Goal: Task Accomplishment & Management: Complete application form

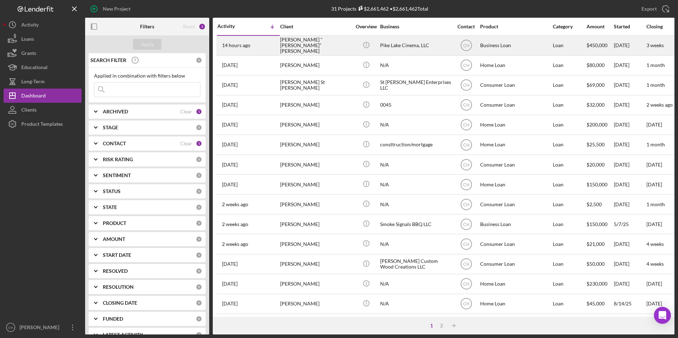
click at [304, 46] on div "[PERSON_NAME] "[PERSON_NAME]" [PERSON_NAME]" at bounding box center [315, 45] width 71 height 19
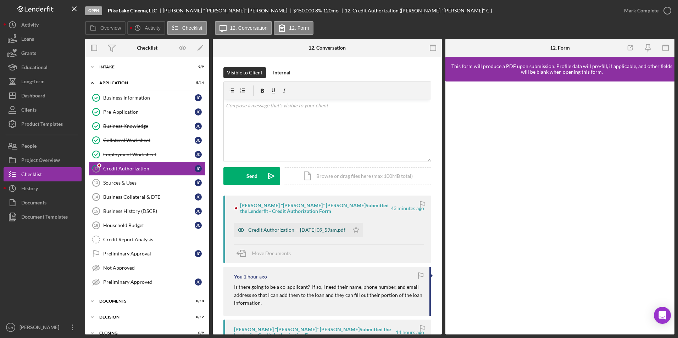
click at [320, 230] on div "Credit Authorization -- [DATE] 09_59am.pdf" at bounding box center [296, 230] width 97 height 6
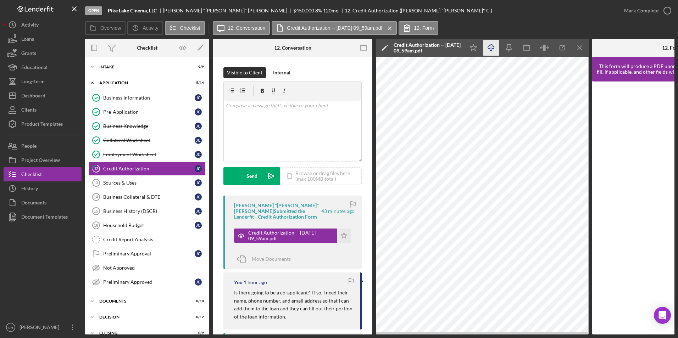
click at [492, 49] on icon "button" at bounding box center [491, 47] width 6 height 4
click at [341, 229] on icon "Icon/Star" at bounding box center [344, 236] width 14 height 14
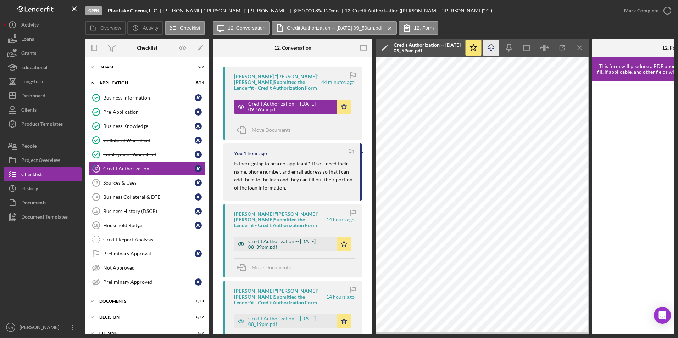
scroll to position [177, 0]
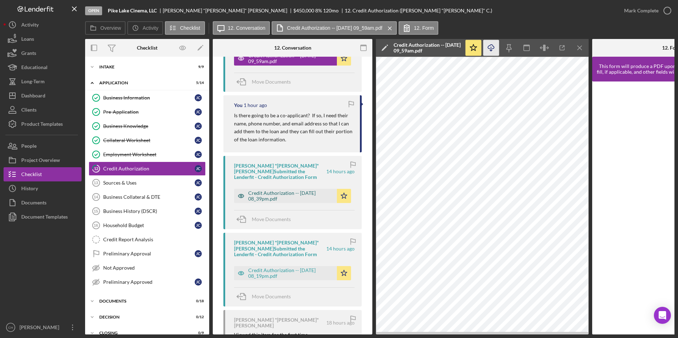
click at [284, 190] on div "Credit Authorization -- [DATE] 08_39pm.pdf" at bounding box center [290, 195] width 85 height 11
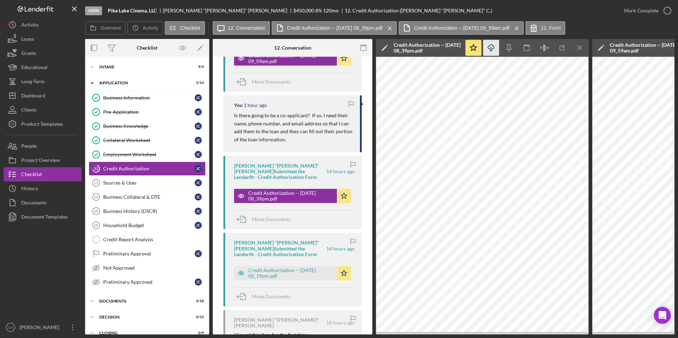
click at [491, 50] on line "button" at bounding box center [491, 49] width 0 height 4
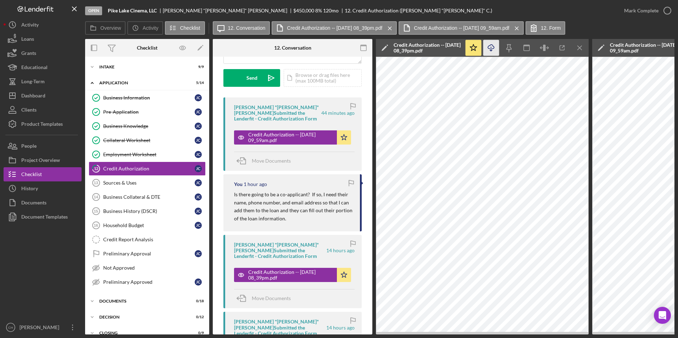
scroll to position [0, 0]
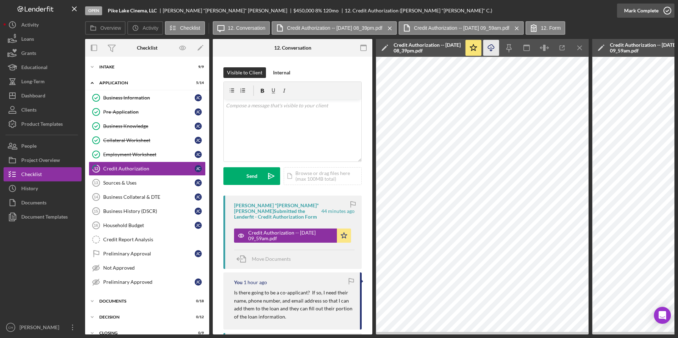
click at [642, 8] on div "Mark Complete" at bounding box center [641, 11] width 34 height 14
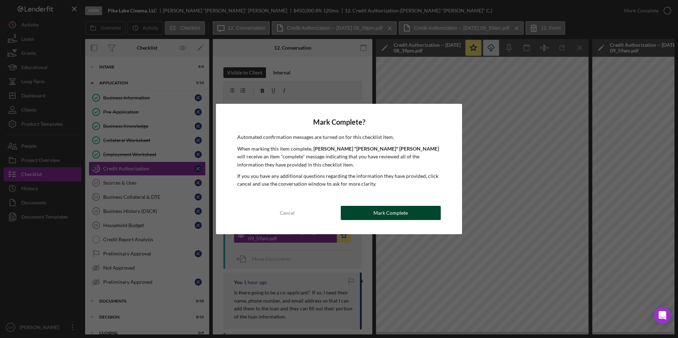
click at [362, 210] on button "Mark Complete" at bounding box center [391, 213] width 100 height 14
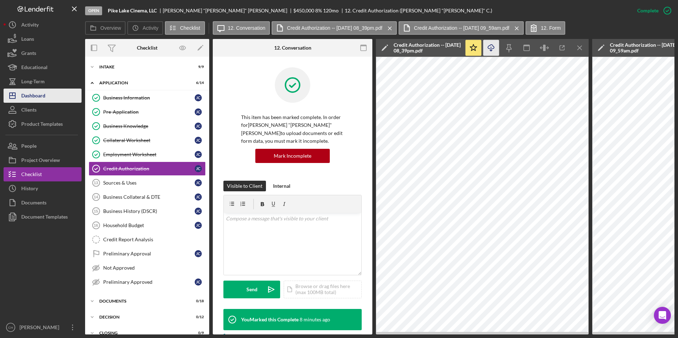
click at [43, 100] on div "Dashboard" at bounding box center [33, 97] width 24 height 16
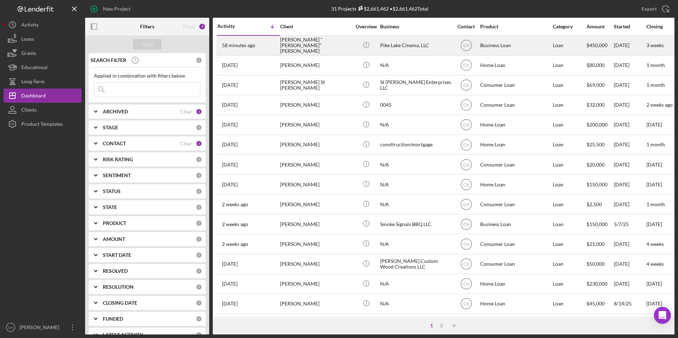
click at [317, 49] on div "[PERSON_NAME] "[PERSON_NAME]" [PERSON_NAME]" at bounding box center [315, 45] width 71 height 19
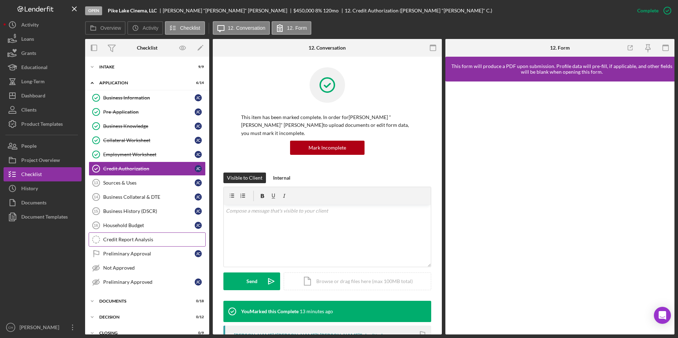
click at [127, 240] on div "Credit Report Analysis" at bounding box center [154, 240] width 102 height 6
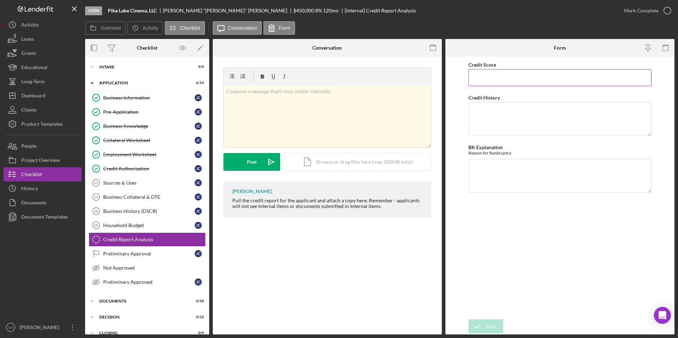
click at [488, 77] on input "Credit Score" at bounding box center [559, 77] width 183 height 17
type input "812"
click at [512, 115] on textarea "No delinquency," at bounding box center [559, 119] width 183 height 34
type textarea "No delinquency, no late payments, and no collections"
type textarea "NA"
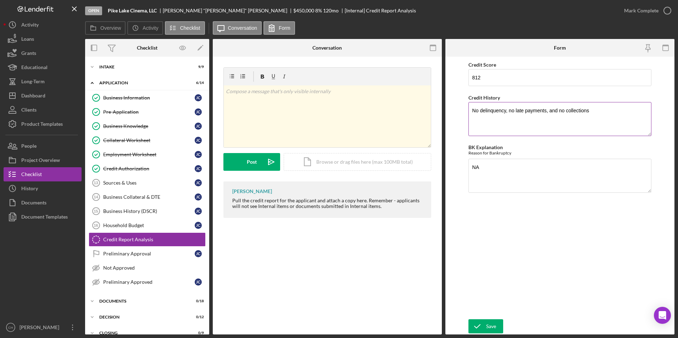
click at [601, 115] on textarea "No delinquency, no late payments, and no collections" at bounding box center [559, 119] width 183 height 34
type textarea "No delinquency, no late payments, and no collections. They did spend time with …"
click at [489, 330] on div "Save" at bounding box center [491, 326] width 10 height 14
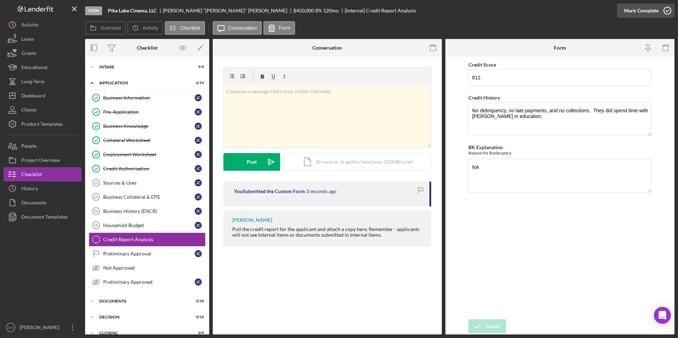
click at [639, 10] on div "Mark Complete" at bounding box center [641, 11] width 34 height 14
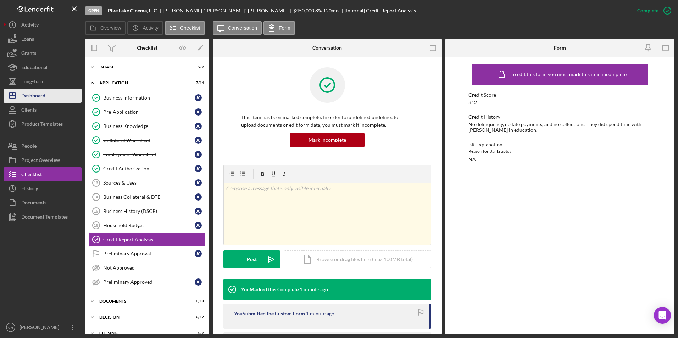
click at [50, 99] on button "Icon/Dashboard Dashboard" at bounding box center [43, 96] width 78 height 14
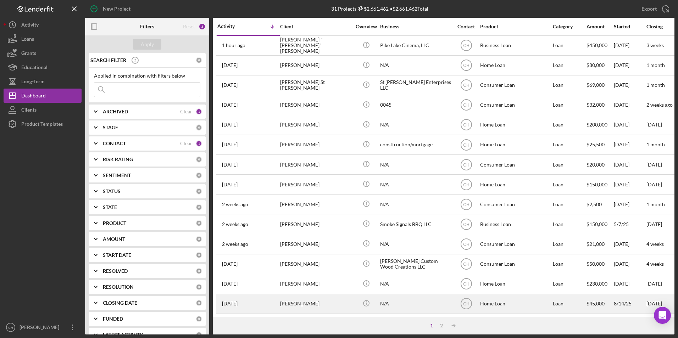
click at [287, 305] on div "[PERSON_NAME]" at bounding box center [315, 304] width 71 height 19
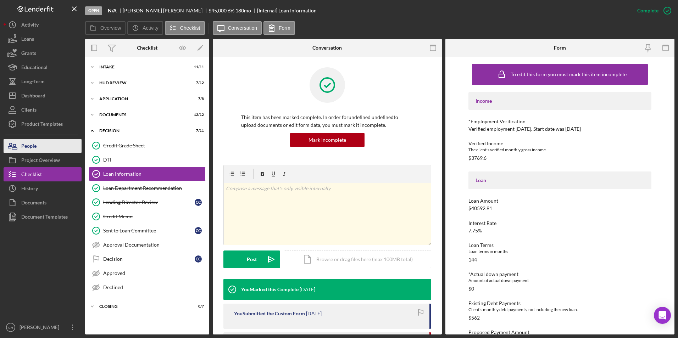
click at [40, 148] on button "People" at bounding box center [43, 146] width 78 height 14
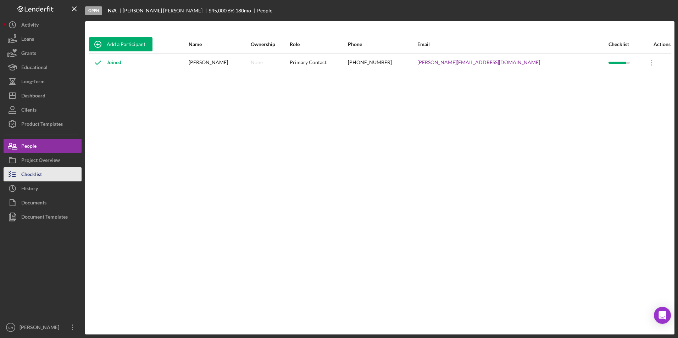
click at [36, 180] on div "Checklist" at bounding box center [31, 175] width 21 height 16
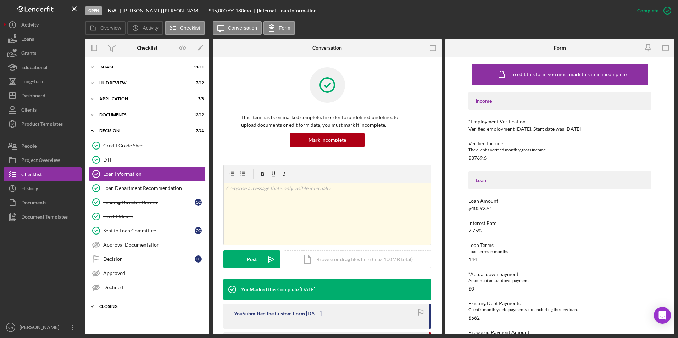
click at [110, 304] on div "Icon/Expander Closing 0 / 7" at bounding box center [147, 307] width 124 height 14
click at [126, 320] on div "Closing Documents Info" at bounding box center [154, 322] width 102 height 6
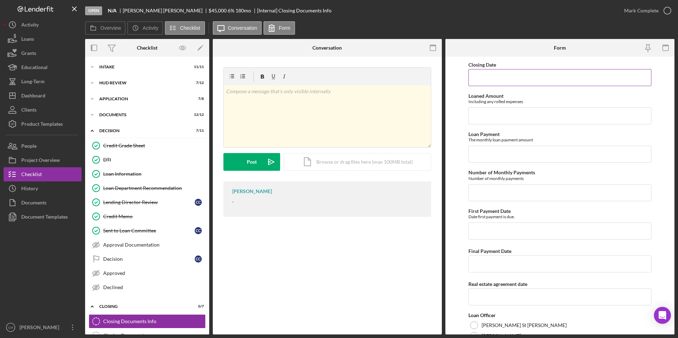
click at [476, 78] on input "Closing Date" at bounding box center [559, 77] width 183 height 17
type input "[DATE]"
click at [484, 111] on input "Loaned Amount" at bounding box center [559, 115] width 183 height 17
type input "$46,186.60"
click at [482, 156] on input "Loan Payment" at bounding box center [559, 154] width 183 height 17
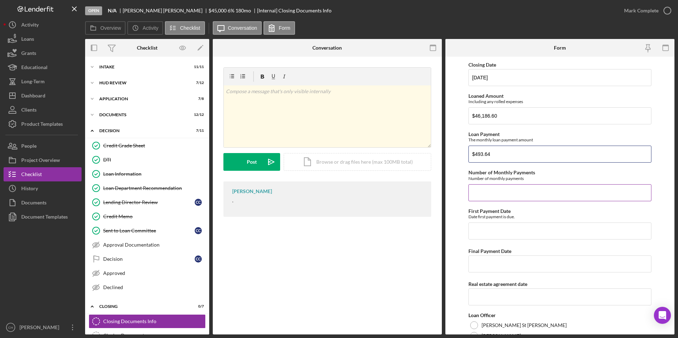
type input "$493.64"
click at [494, 193] on input "Number of Monthly Payments" at bounding box center [559, 192] width 183 height 17
type input "312"
click at [477, 232] on input "First Payment Date" at bounding box center [559, 231] width 183 height 17
type input "[DATE]"
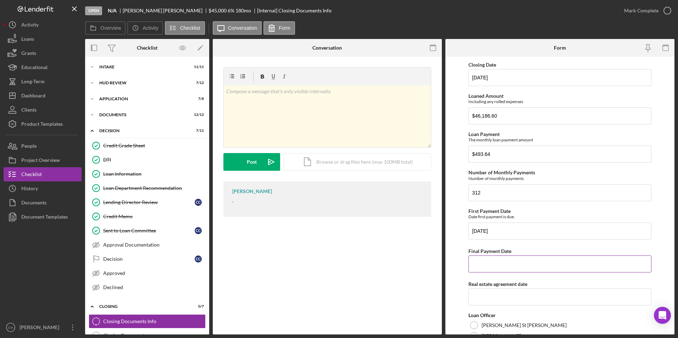
click at [480, 262] on input "Final Payment Date" at bounding box center [559, 264] width 183 height 17
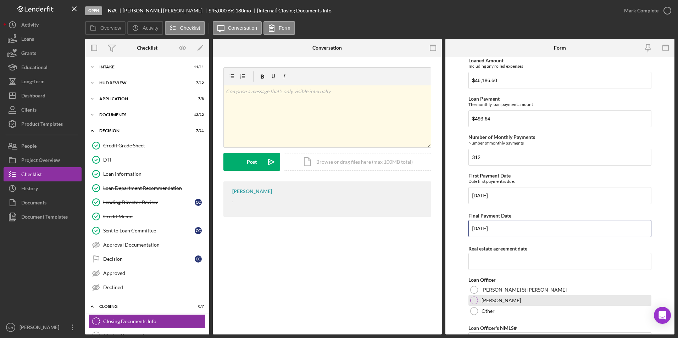
type input "[DATE]"
click at [474, 302] on div at bounding box center [474, 301] width 8 height 8
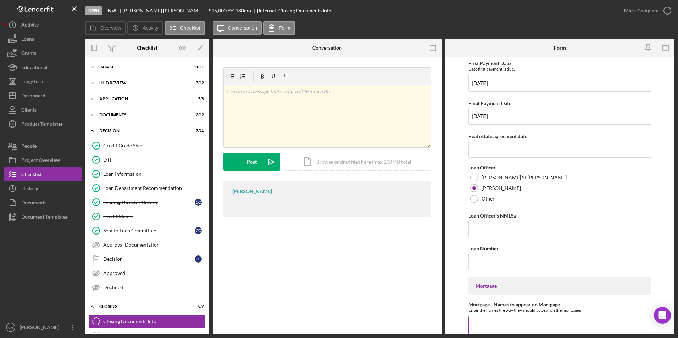
scroll to position [213, 0]
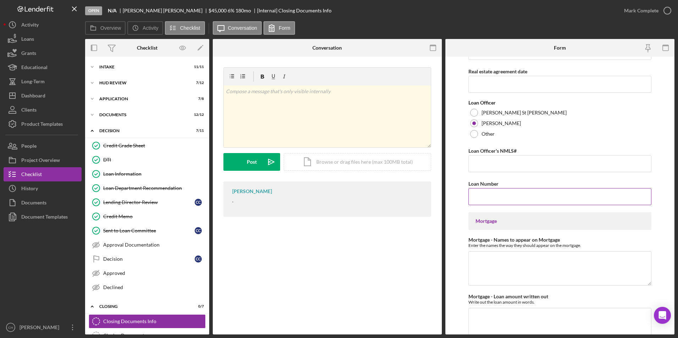
click at [484, 191] on input "Loan Number" at bounding box center [559, 196] width 183 height 17
type input "912"
click at [479, 261] on textarea "Mortgage - Names to appear on Mortgage" at bounding box center [559, 268] width 183 height 34
type textarea "[PERSON_NAME]"
click at [473, 317] on textarea "Mortgage - Loan amount written out" at bounding box center [559, 325] width 183 height 34
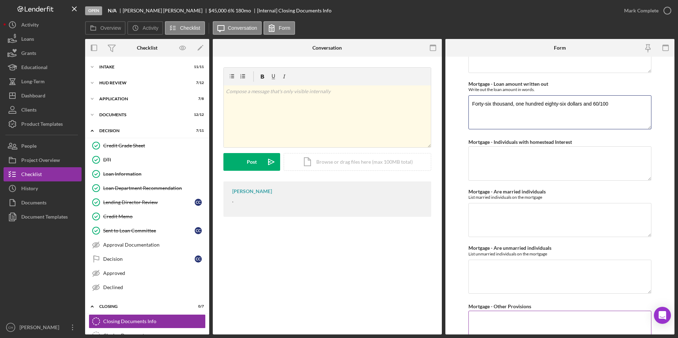
scroll to position [532, 0]
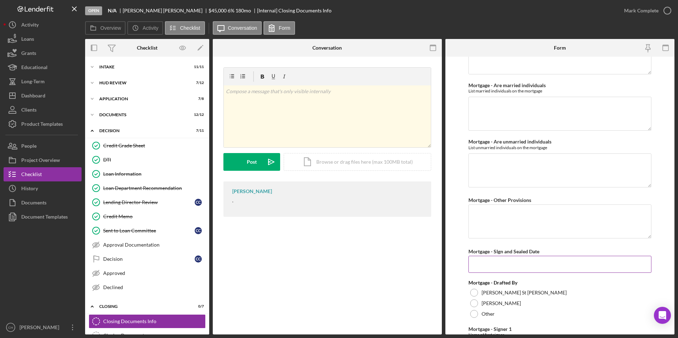
type textarea "Forty-six thousand, one hundred eighty-six dollars and 60/100"
click at [498, 267] on input "Mortgage - SIgn and Sealed Date" at bounding box center [559, 264] width 183 height 17
type input "[DATE]"
click at [475, 302] on div at bounding box center [474, 304] width 8 height 8
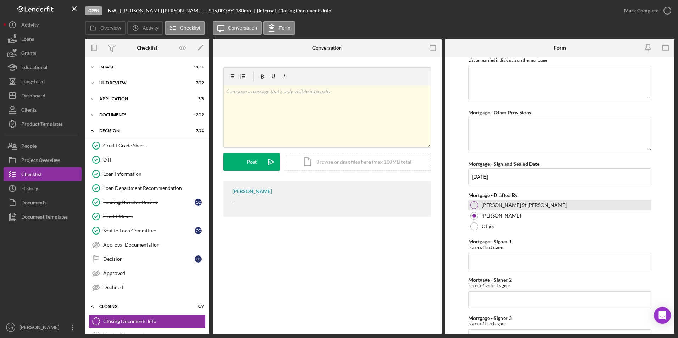
scroll to position [674, 0]
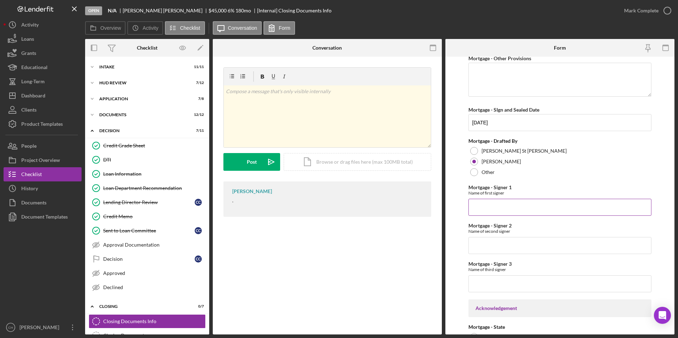
click at [492, 210] on input "Mortgage - Signer 1" at bounding box center [559, 207] width 183 height 17
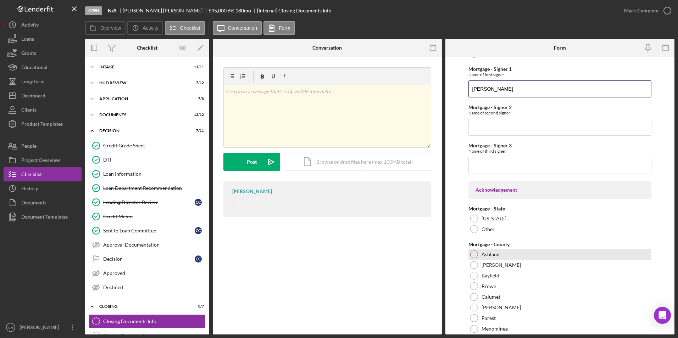
scroll to position [815, 0]
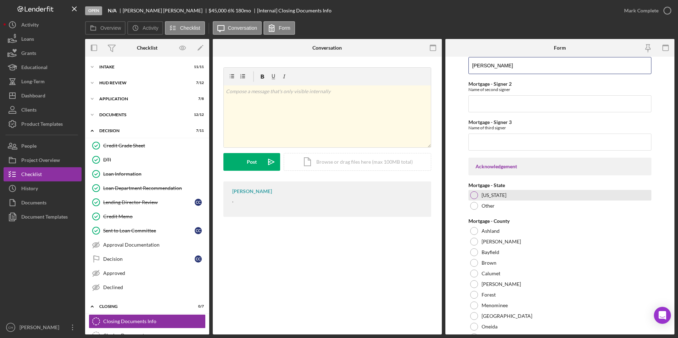
type input "[PERSON_NAME]"
click at [474, 197] on div at bounding box center [474, 195] width 8 height 8
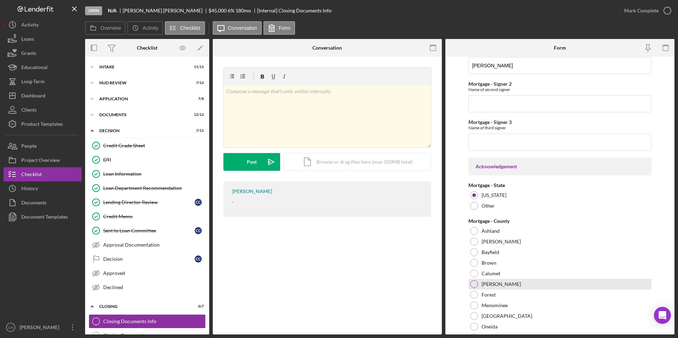
scroll to position [922, 0]
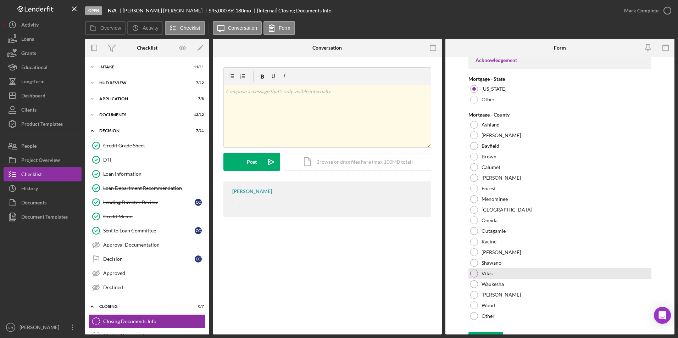
click at [473, 272] on div at bounding box center [474, 274] width 8 height 8
click at [490, 333] on div "Save" at bounding box center [491, 339] width 10 height 14
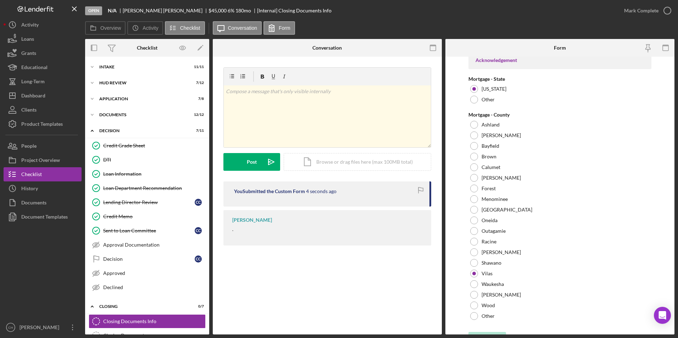
click at [629, 13] on div "Mark Complete" at bounding box center [641, 11] width 34 height 14
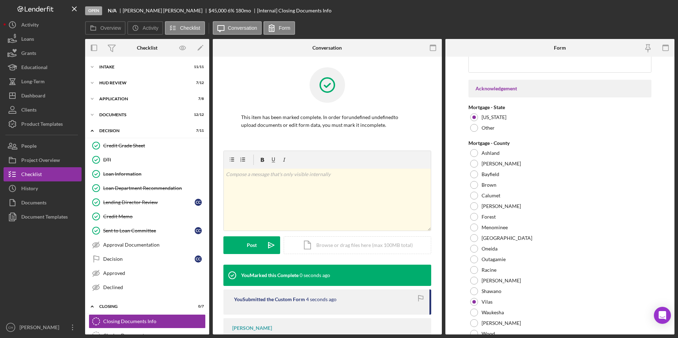
scroll to position [950, 0]
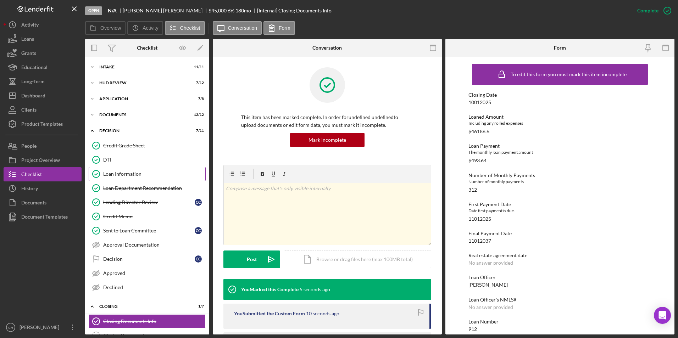
click at [111, 174] on div "Loan Information" at bounding box center [154, 174] width 102 height 6
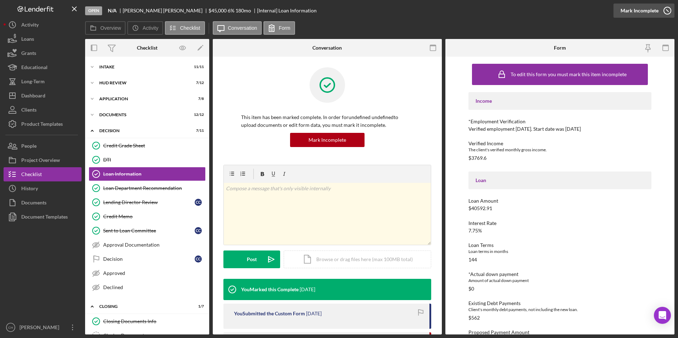
click at [641, 10] on div "Mark Incomplete" at bounding box center [639, 11] width 38 height 14
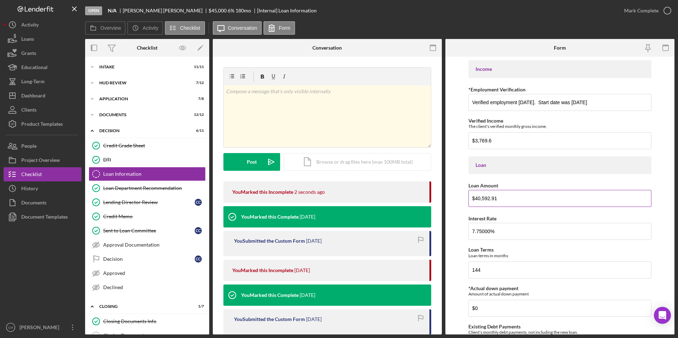
drag, startPoint x: 506, startPoint y: 199, endPoint x: 473, endPoint y: 200, distance: 33.0
click at [473, 200] on input "$40,592.91" at bounding box center [559, 198] width 183 height 17
type input "$44,839.41"
drag, startPoint x: 485, startPoint y: 270, endPoint x: 470, endPoint y: 272, distance: 15.8
click at [470, 272] on input "144" at bounding box center [559, 270] width 183 height 17
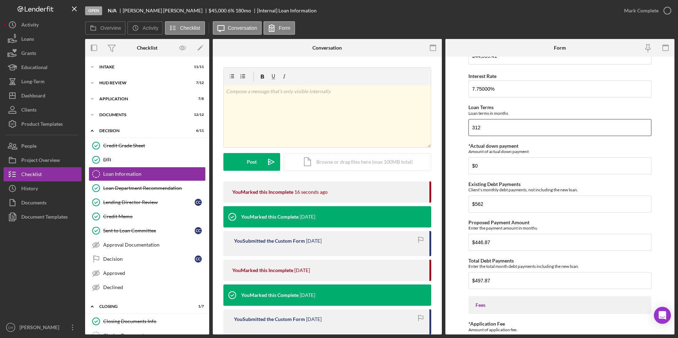
scroll to position [213, 0]
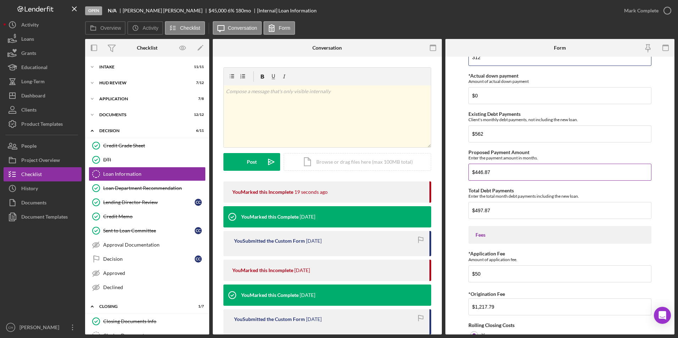
type input "312"
drag, startPoint x: 488, startPoint y: 173, endPoint x: 469, endPoint y: 173, distance: 19.1
click at [469, 173] on input "$446.87" at bounding box center [559, 172] width 183 height 17
type input "$493.64"
drag, startPoint x: 498, startPoint y: 208, endPoint x: 475, endPoint y: 213, distance: 23.2
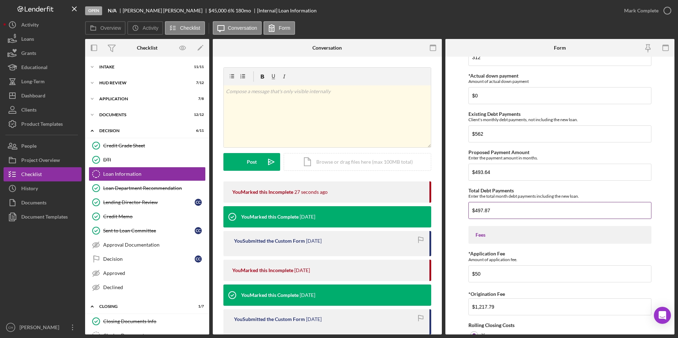
click at [475, 213] on input "$497.87" at bounding box center [559, 210] width 183 height 17
type input "$544.64"
drag, startPoint x: 503, startPoint y: 308, endPoint x: 472, endPoint y: 309, distance: 31.9
click at [472, 309] on input "$1,217.79" at bounding box center [559, 307] width 183 height 17
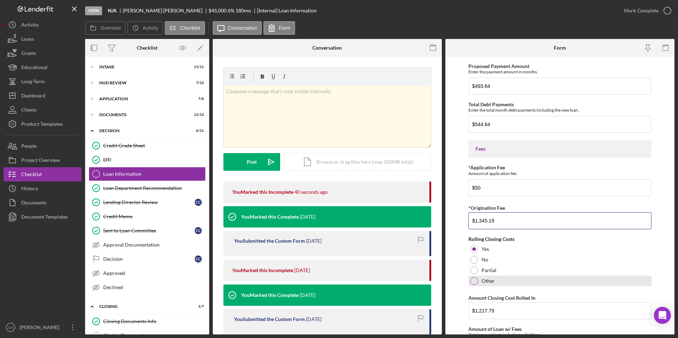
scroll to position [355, 0]
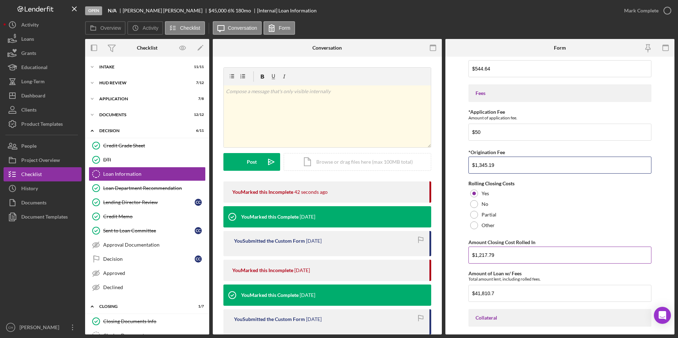
type input "$1,345.19"
drag, startPoint x: 498, startPoint y: 255, endPoint x: 474, endPoint y: 260, distance: 24.6
click at [474, 260] on input "$1,217.79" at bounding box center [559, 255] width 183 height 17
type input "$1,345.19"
drag, startPoint x: 512, startPoint y: 294, endPoint x: 475, endPoint y: 294, distance: 36.9
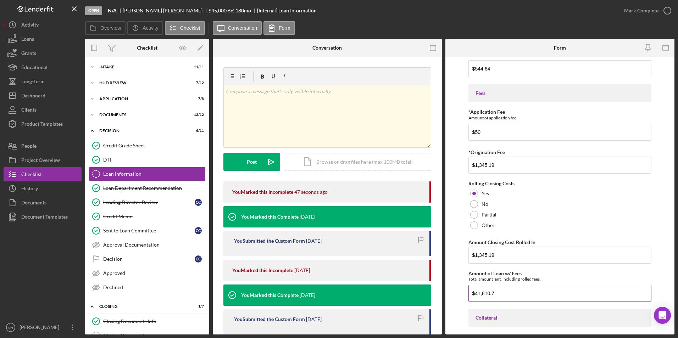
click at [475, 294] on input "$41,810.7" at bounding box center [559, 293] width 183 height 17
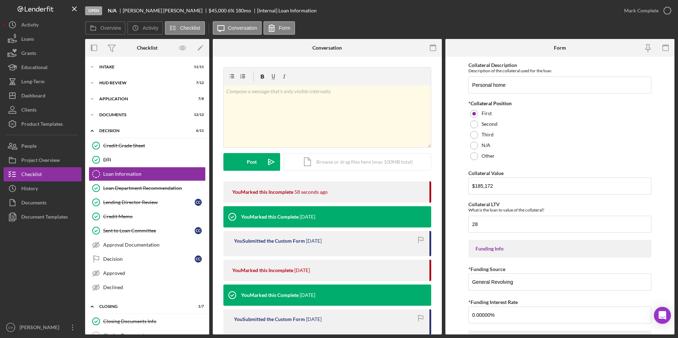
scroll to position [844, 0]
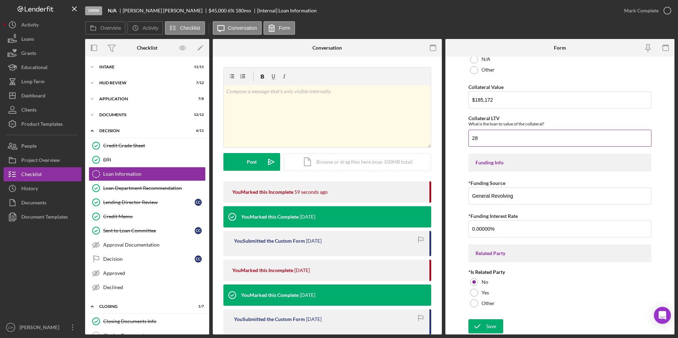
type input "$46,186.60"
drag, startPoint x: 480, startPoint y: 141, endPoint x: 465, endPoint y: 141, distance: 14.9
click at [465, 141] on form "Income *Employment Verification Verified employment [DATE]. Start date was [DAT…" at bounding box center [559, 196] width 229 height 278
type input "3"
type input "30"
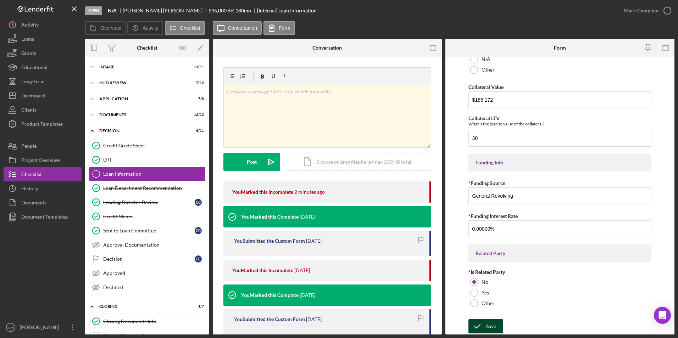
click at [488, 324] on div "Save" at bounding box center [491, 326] width 10 height 14
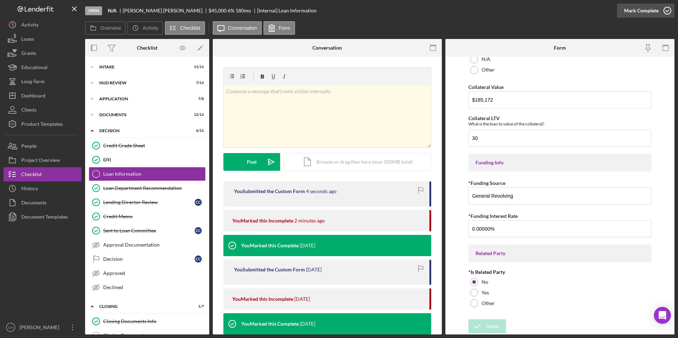
click at [634, 9] on div "Mark Complete" at bounding box center [641, 11] width 34 height 14
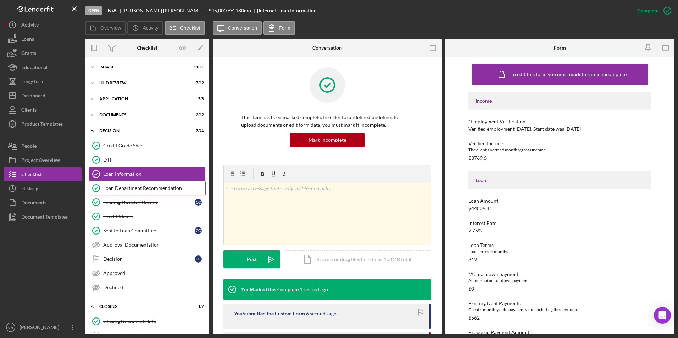
click at [145, 190] on div "Loan Department Recommendation" at bounding box center [154, 188] width 102 height 6
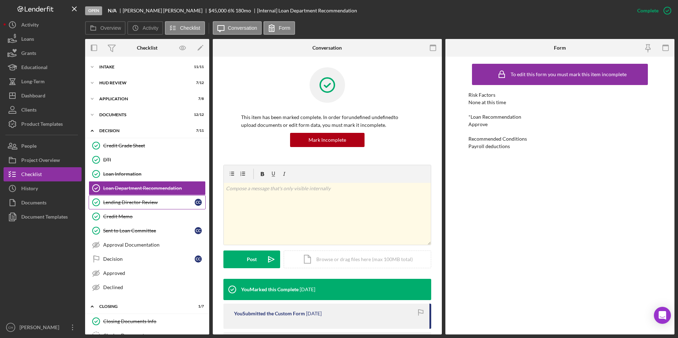
click at [139, 204] on div "Lending Director Review" at bounding box center [148, 203] width 91 height 6
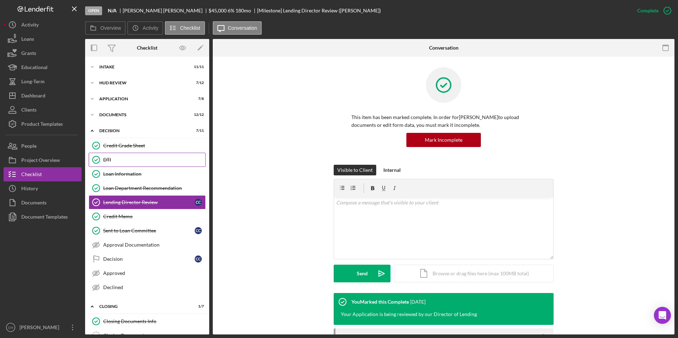
click at [168, 161] on div "DTI" at bounding box center [154, 160] width 102 height 6
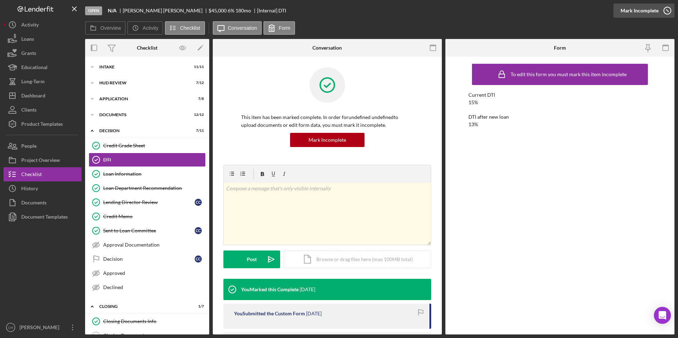
click at [650, 10] on div "Mark Incomplete" at bounding box center [639, 11] width 38 height 14
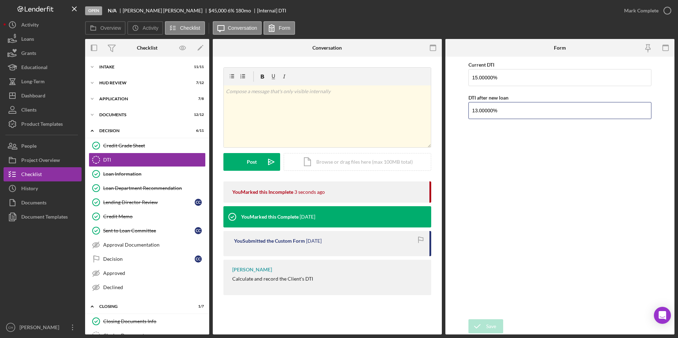
drag, startPoint x: 502, startPoint y: 110, endPoint x: 450, endPoint y: 104, distance: 52.1
click at [450, 104] on form "Current DTI 15.00000% DTI after new loan 13.00000% Save Save" at bounding box center [559, 196] width 229 height 278
type input "15.00000%"
click at [507, 158] on div "Current DTI 15.00000% DTI after new loan 15.00000%" at bounding box center [559, 188] width 183 height 256
click at [489, 325] on div "Save" at bounding box center [491, 326] width 10 height 14
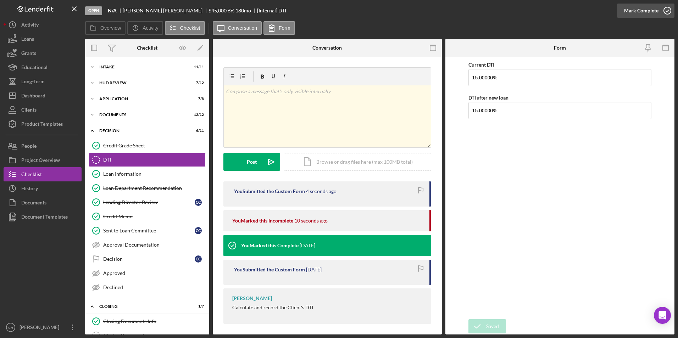
click at [634, 10] on div "Mark Complete" at bounding box center [641, 11] width 34 height 14
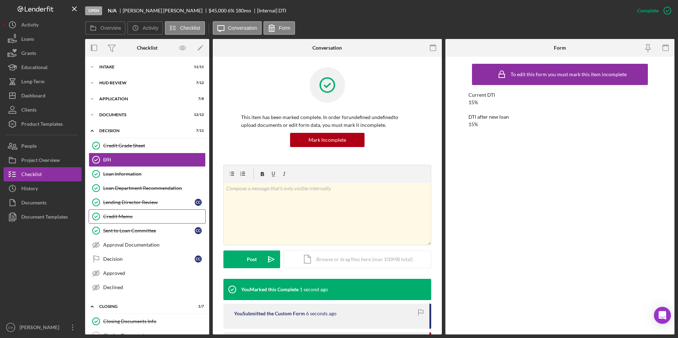
click at [147, 215] on div "Credit Memo" at bounding box center [154, 217] width 102 height 6
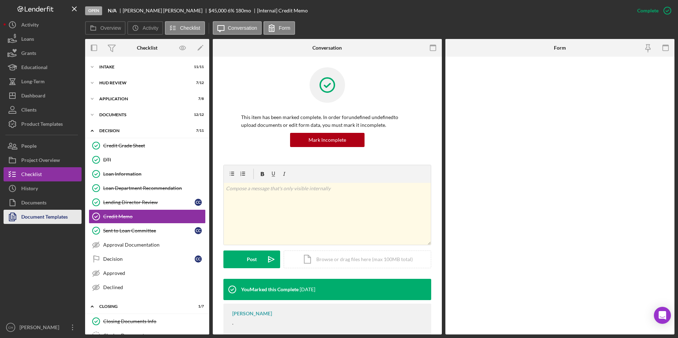
click at [28, 216] on div "Document Templates" at bounding box center [44, 218] width 46 height 16
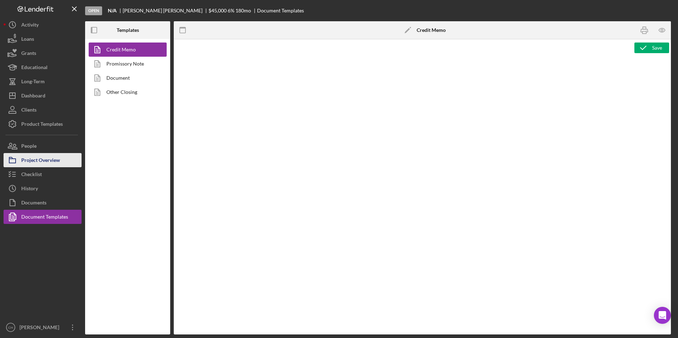
type textarea "<p style="text-align: center;"><span style="font-size: 18pt;"><strong>[US_STATE…"
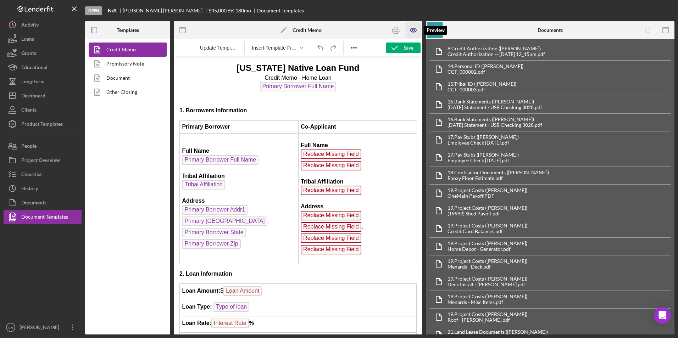
click at [417, 32] on icon "button" at bounding box center [414, 30] width 16 height 16
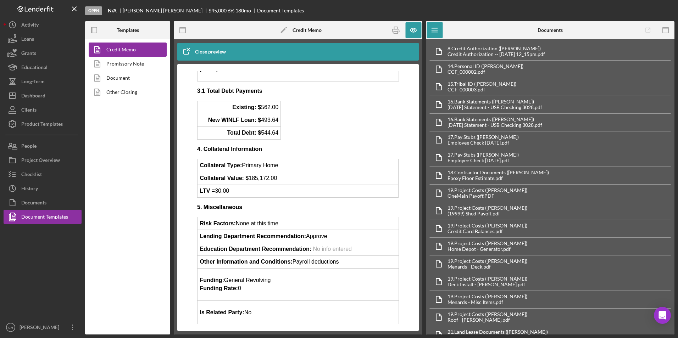
scroll to position [503, 0]
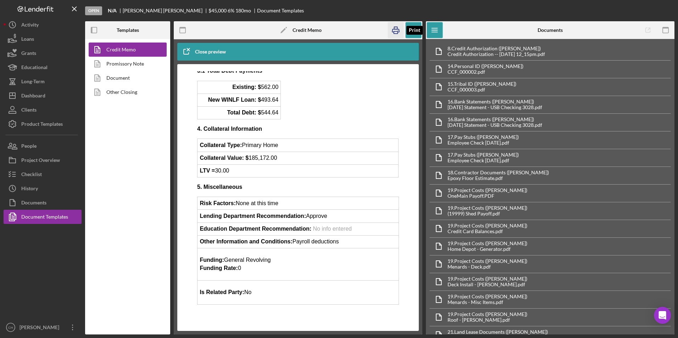
click at [397, 33] on icon "button" at bounding box center [396, 30] width 16 height 16
click at [414, 34] on icon "button" at bounding box center [414, 30] width 16 height 16
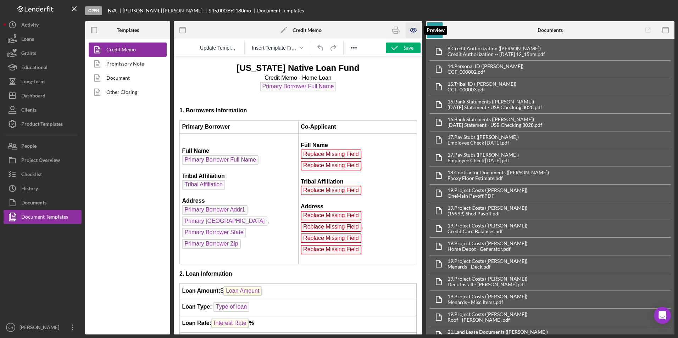
scroll to position [0, 0]
click at [413, 45] on div "Save" at bounding box center [408, 48] width 10 height 11
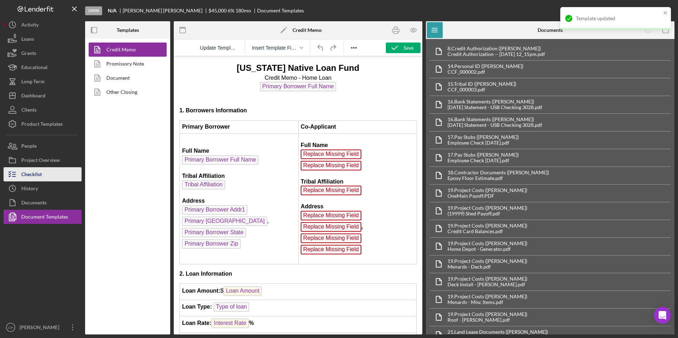
click at [39, 173] on div "Checklist" at bounding box center [31, 175] width 21 height 16
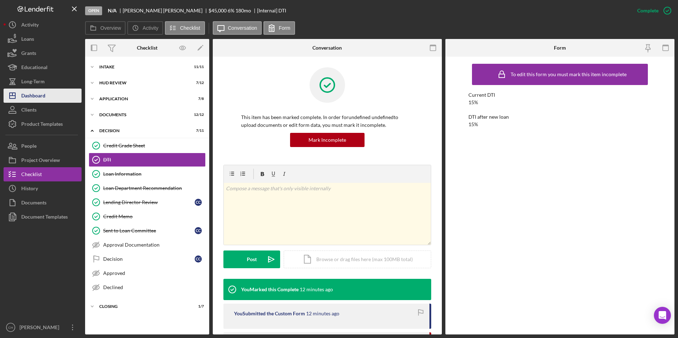
click at [27, 95] on div "Dashboard" at bounding box center [33, 97] width 24 height 16
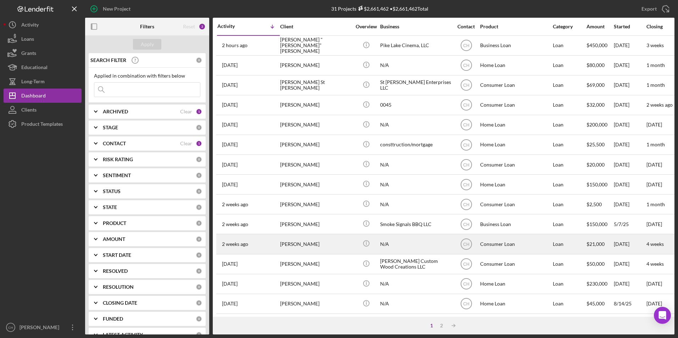
click at [299, 241] on div "[PERSON_NAME]" at bounding box center [315, 244] width 71 height 19
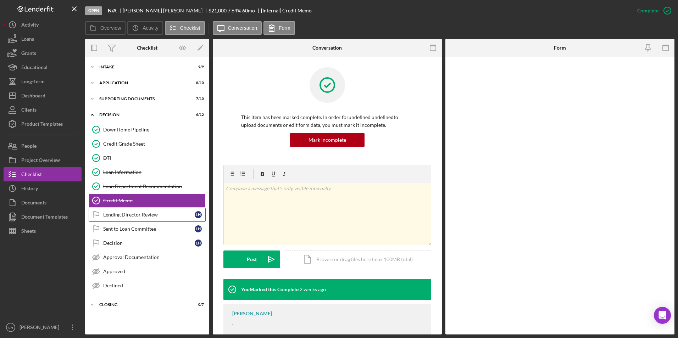
click at [124, 214] on div "Lending Director Review" at bounding box center [148, 215] width 91 height 6
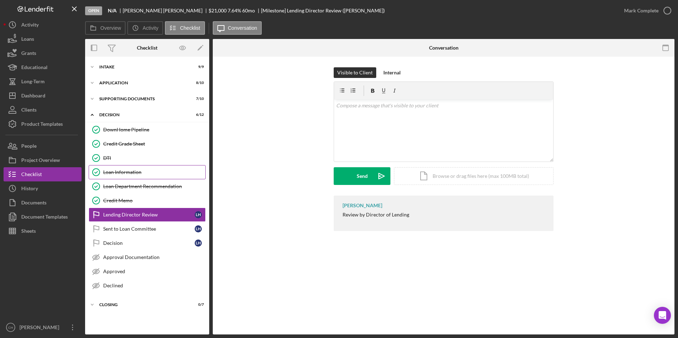
click at [123, 169] on link "Loan Information Loan Information" at bounding box center [147, 172] width 117 height 14
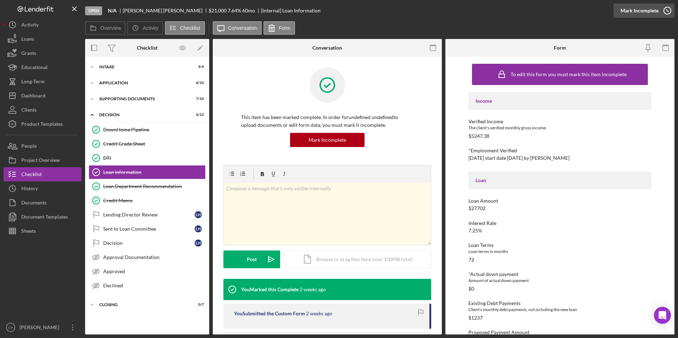
click at [651, 9] on div "Mark Incomplete" at bounding box center [639, 11] width 38 height 14
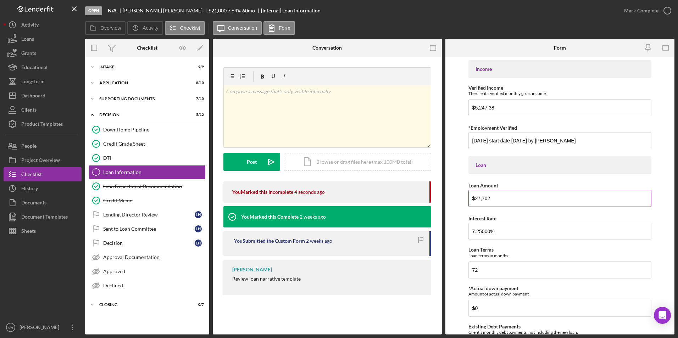
drag, startPoint x: 497, startPoint y: 200, endPoint x: 475, endPoint y: 198, distance: 21.3
click at [475, 198] on input "$27,702" at bounding box center [559, 198] width 183 height 17
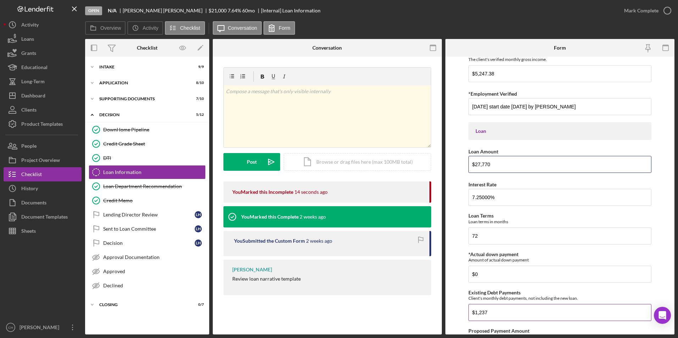
scroll to position [71, 0]
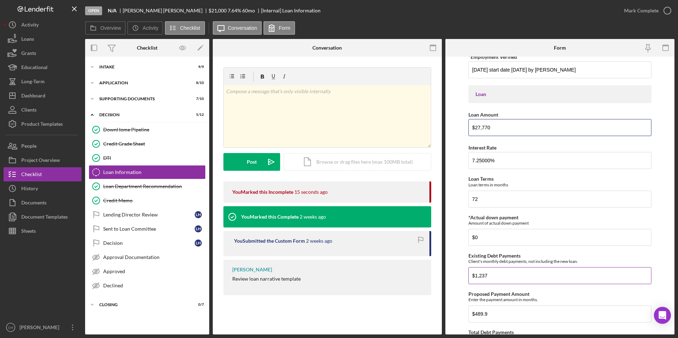
type input "$27,770"
click at [498, 277] on input "$1,237" at bounding box center [559, 275] width 183 height 17
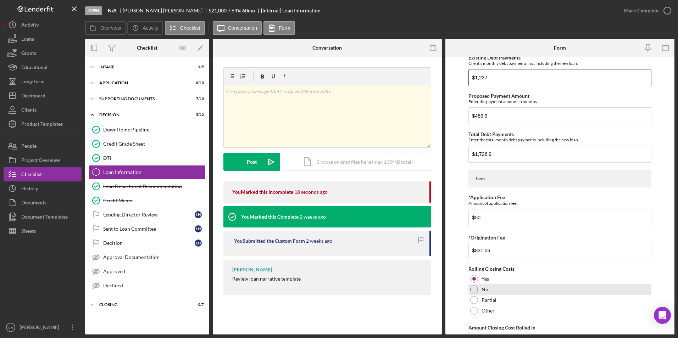
scroll to position [284, 0]
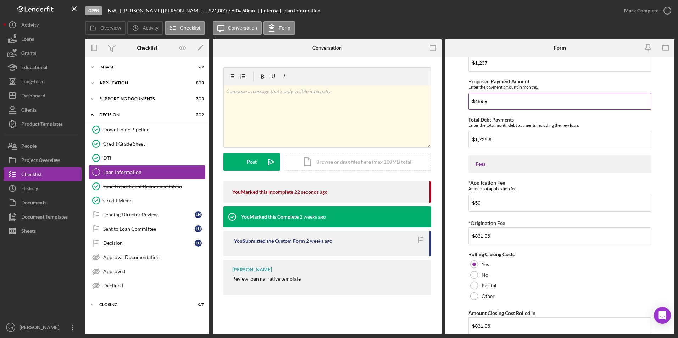
drag, startPoint x: 493, startPoint y: 101, endPoint x: 473, endPoint y: 102, distance: 20.2
click at [473, 102] on input "$489.9" at bounding box center [559, 101] width 183 height 17
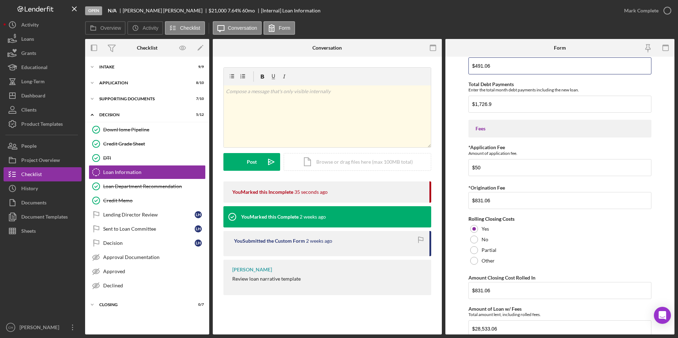
scroll to position [390, 0]
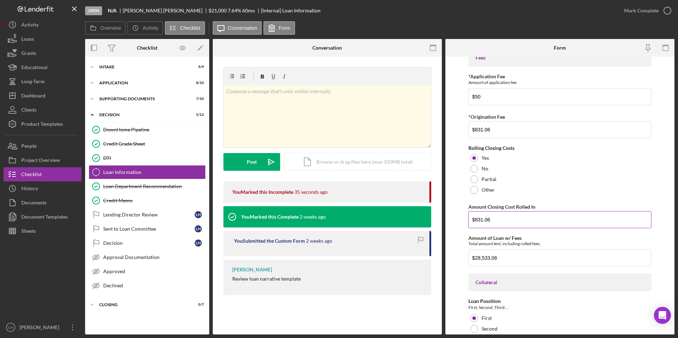
type input "$491.06"
drag, startPoint x: 491, startPoint y: 220, endPoint x: 475, endPoint y: 220, distance: 16.3
click at [475, 220] on input "$831.06" at bounding box center [559, 219] width 183 height 17
type input "$833.10"
drag, startPoint x: 499, startPoint y: 257, endPoint x: 476, endPoint y: 263, distance: 23.3
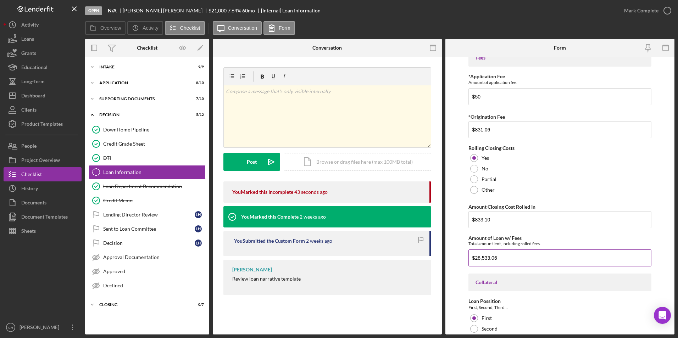
click at [476, 263] on input "$28,533.06" at bounding box center [559, 258] width 183 height 17
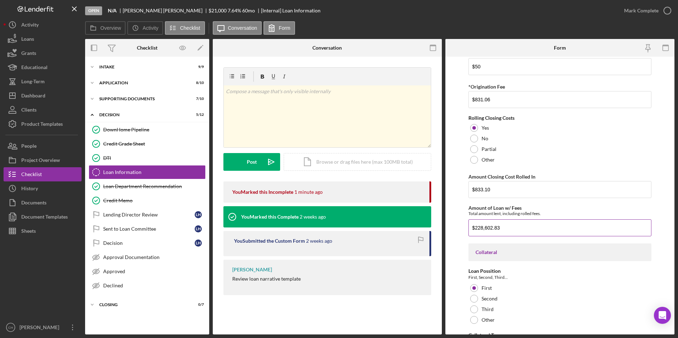
scroll to position [425, 0]
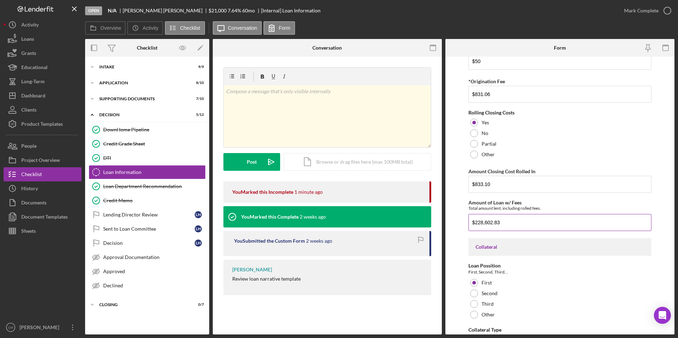
drag, startPoint x: 515, startPoint y: 221, endPoint x: 475, endPoint y: 224, distance: 40.2
click at [475, 224] on input "$228,602.83" at bounding box center [559, 222] width 183 height 17
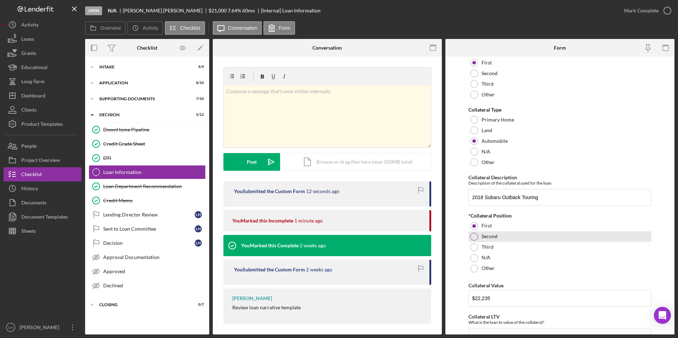
scroll to position [638, 0]
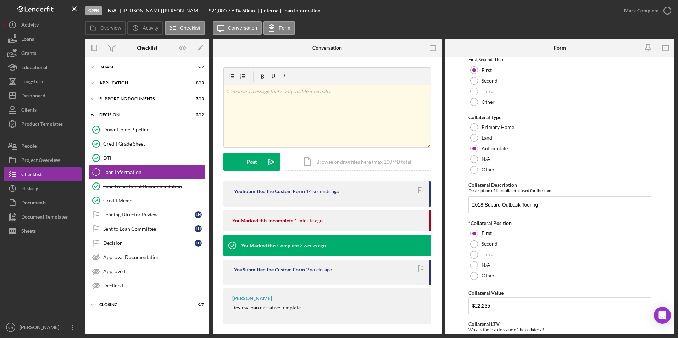
type input "$28,603"
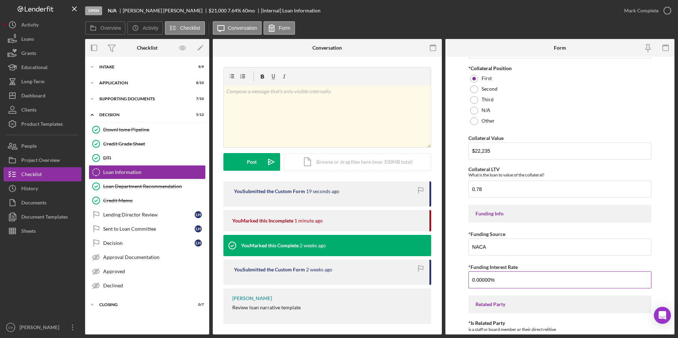
scroll to position [851, 0]
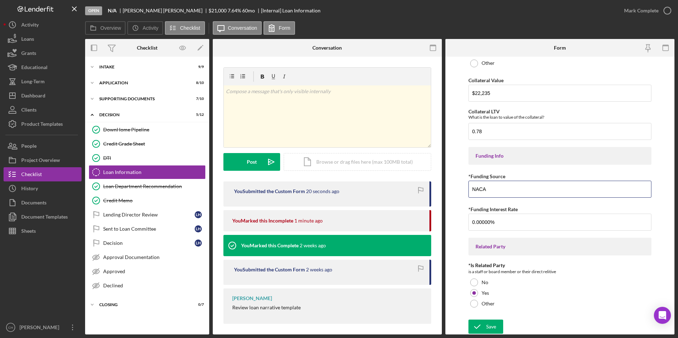
drag, startPoint x: 505, startPoint y: 182, endPoint x: 461, endPoint y: 185, distance: 44.1
click at [461, 185] on form "Income Verified Income The client's verified monthly gross income. $5,247.38 *E…" at bounding box center [559, 196] width 229 height 278
type input "Tamalpais Trus"
drag, startPoint x: 493, startPoint y: 224, endPoint x: 435, endPoint y: 217, distance: 58.1
click at [435, 217] on div "Overview Internal Workflow Stage Open Icon/Dropdown Arrow Archive (can unarchiv…" at bounding box center [379, 187] width 589 height 296
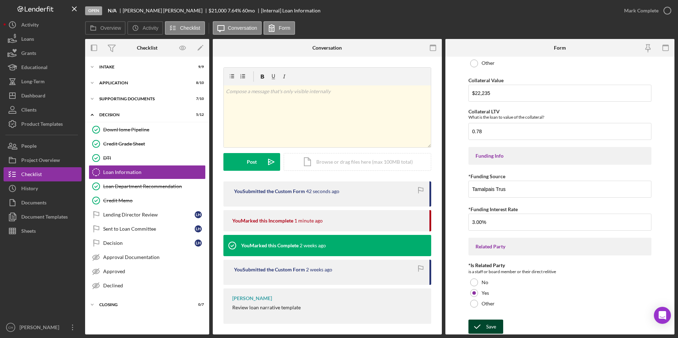
type input "3.00000%"
click at [481, 327] on icon "submit" at bounding box center [477, 327] width 18 height 18
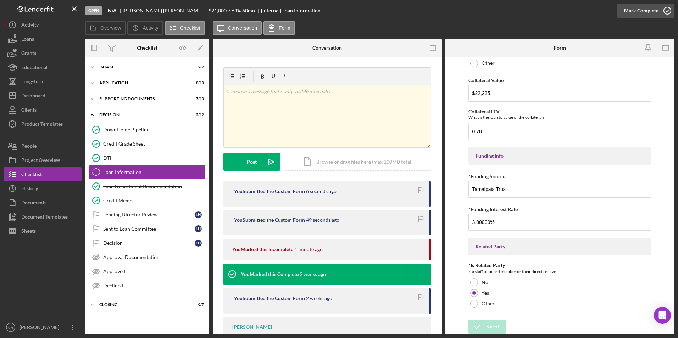
click at [636, 10] on div "Mark Complete" at bounding box center [641, 11] width 34 height 14
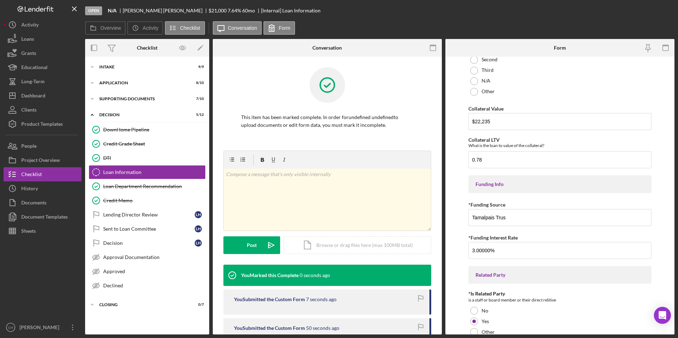
scroll to position [879, 0]
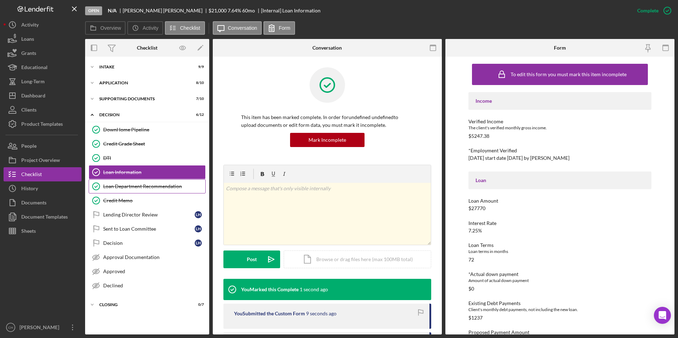
click at [150, 191] on link "Loan Department Recommendation Loan Department Recommendation" at bounding box center [147, 186] width 117 height 14
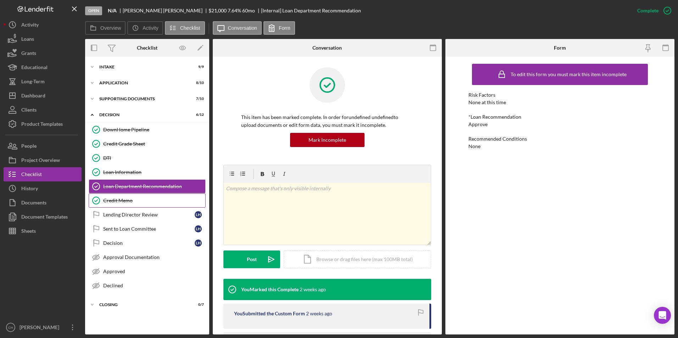
click at [112, 196] on link "Credit Memo Credit Memo" at bounding box center [147, 201] width 117 height 14
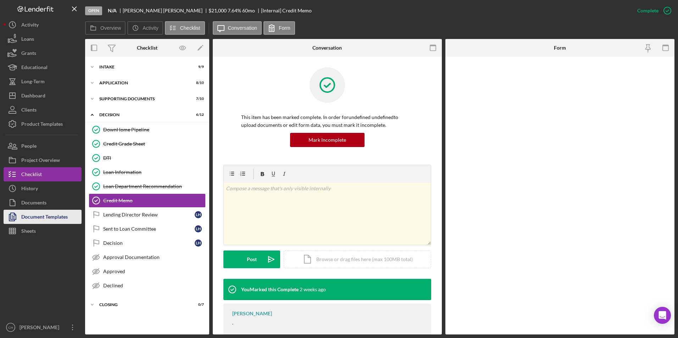
click at [35, 219] on div "Document Templates" at bounding box center [44, 218] width 46 height 16
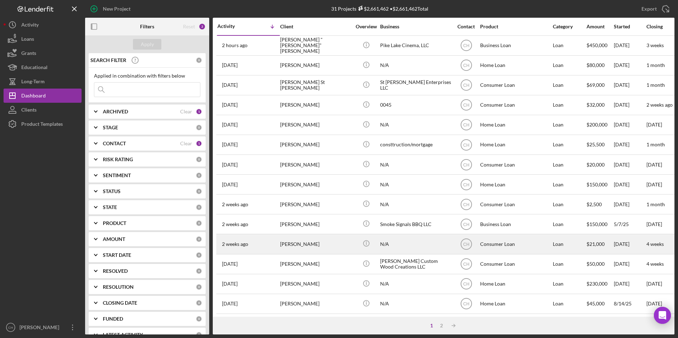
click at [312, 239] on div "[PERSON_NAME]" at bounding box center [315, 244] width 71 height 19
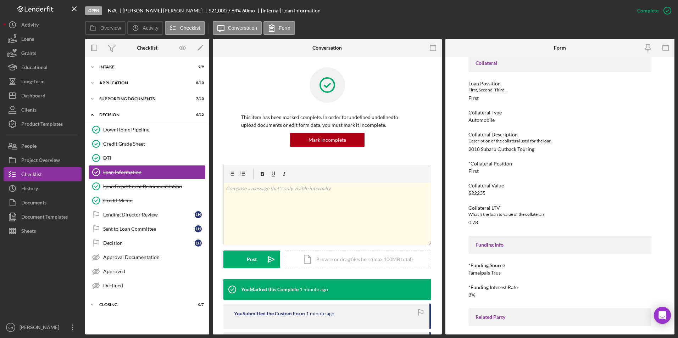
scroll to position [520, 0]
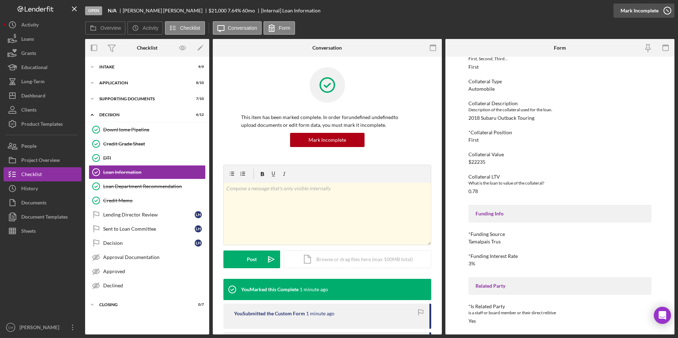
click at [646, 13] on div "Mark Incomplete" at bounding box center [639, 11] width 38 height 14
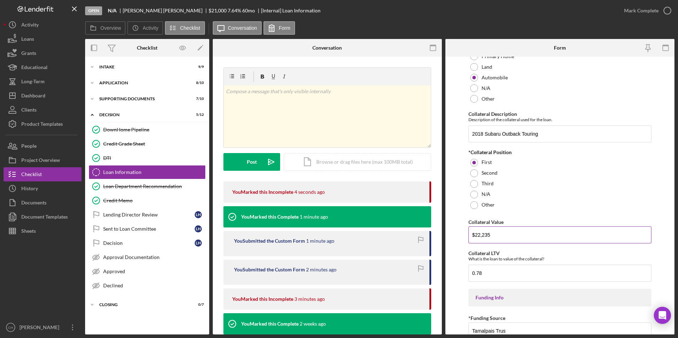
scroll to position [744, 0]
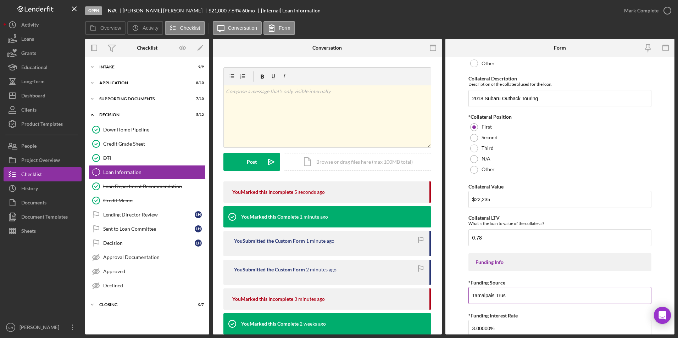
click at [511, 295] on input "Tamalpais Trus" at bounding box center [559, 295] width 183 height 17
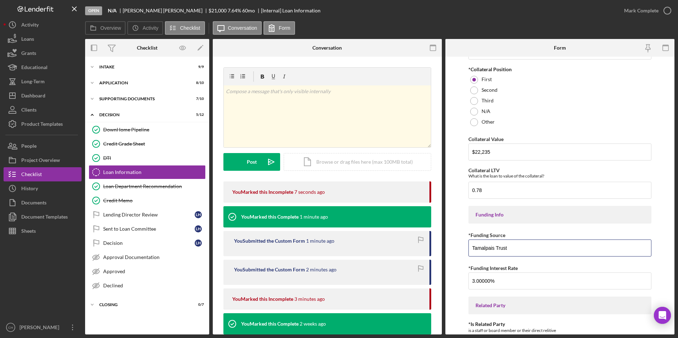
scroll to position [851, 0]
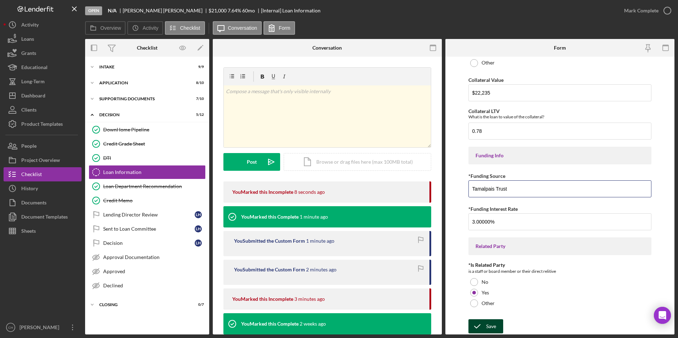
type input "Tamalpais Trust"
drag, startPoint x: 490, startPoint y: 325, endPoint x: 494, endPoint y: 318, distance: 7.9
click at [490, 324] on div "Save" at bounding box center [491, 326] width 10 height 14
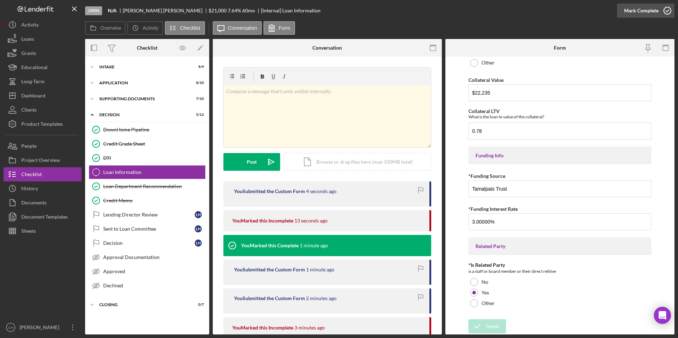
click at [653, 11] on div "Mark Complete" at bounding box center [641, 11] width 34 height 14
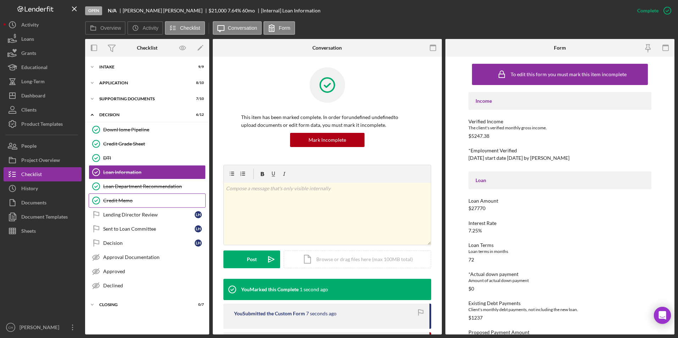
click at [118, 202] on div "Credit Memo" at bounding box center [154, 201] width 102 height 6
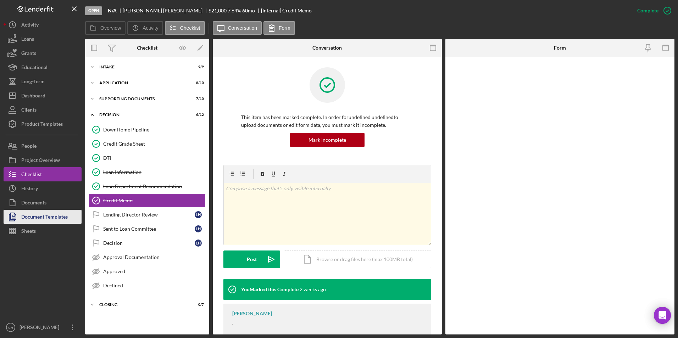
click at [34, 218] on div "Document Templates" at bounding box center [44, 218] width 46 height 16
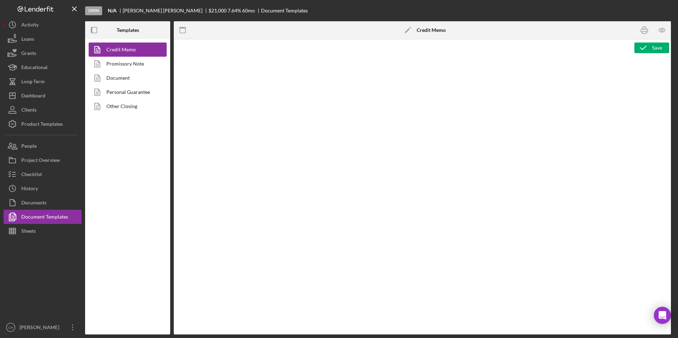
type textarea "<p style="text-align: center;"><span style="font-size: 18pt;"><strong>Wisconsin…"
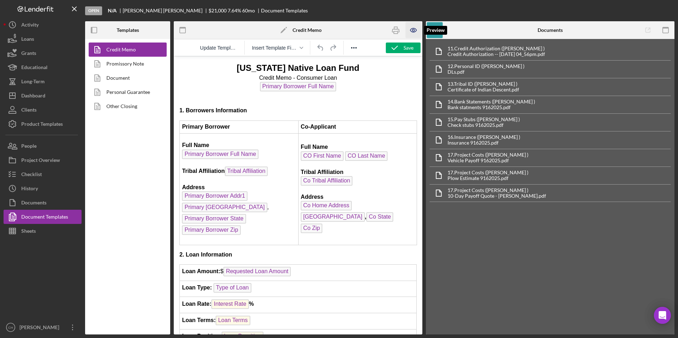
click at [417, 32] on icon "button" at bounding box center [414, 30] width 16 height 16
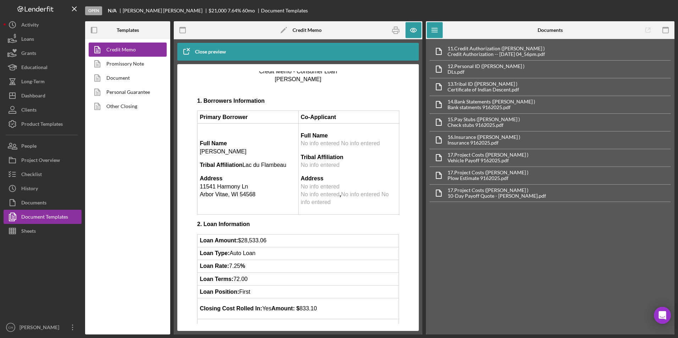
scroll to position [35, 0]
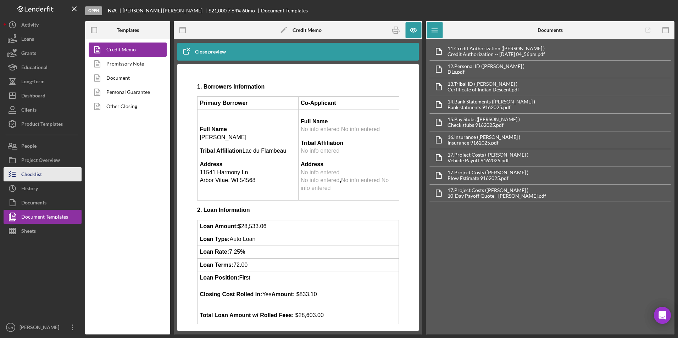
click at [41, 172] on div "Checklist" at bounding box center [31, 175] width 21 height 16
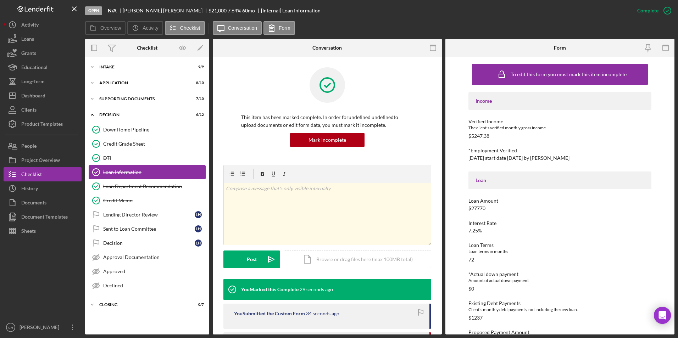
click at [132, 172] on div "Loan Information" at bounding box center [154, 172] width 102 height 6
click at [123, 185] on div "Loan Department Recommendation" at bounding box center [154, 187] width 102 height 6
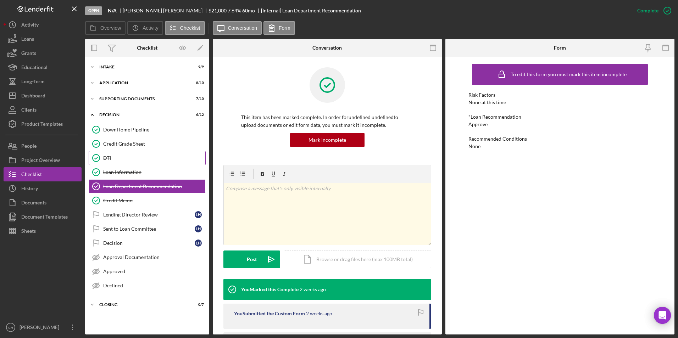
click at [109, 162] on link "DTI DTI" at bounding box center [147, 158] width 117 height 14
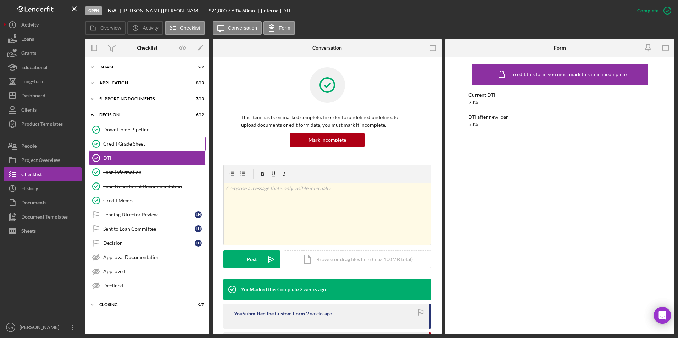
click at [119, 149] on link "Credit Grade Sheet Credit Grade Sheet" at bounding box center [147, 144] width 117 height 14
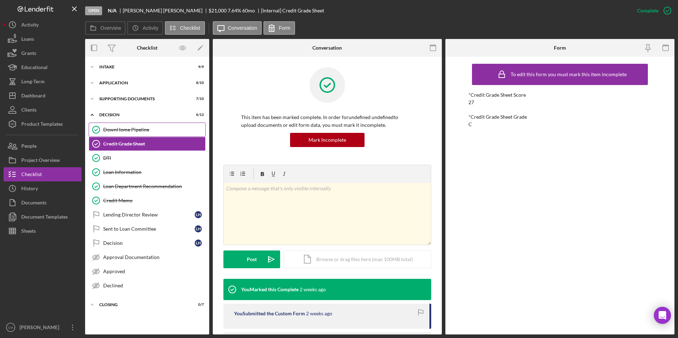
click at [127, 128] on div "DownHome Pipeline" at bounding box center [154, 130] width 102 height 6
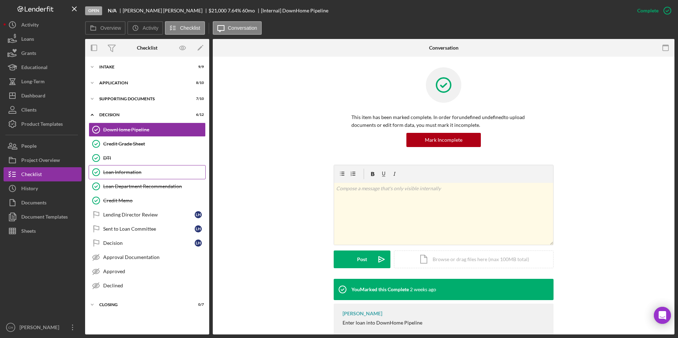
click at [128, 174] on div "Loan Information" at bounding box center [154, 172] width 102 height 6
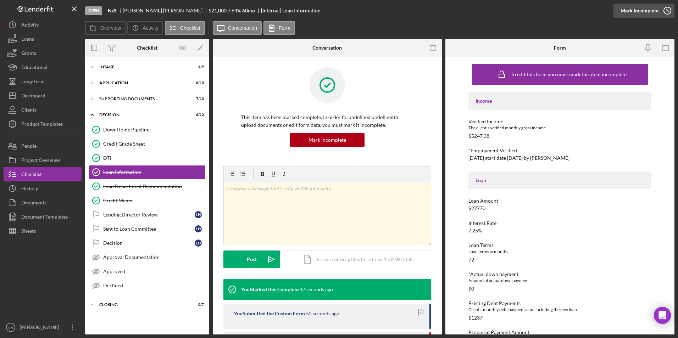
click at [645, 10] on div "Mark Incomplete" at bounding box center [639, 11] width 38 height 14
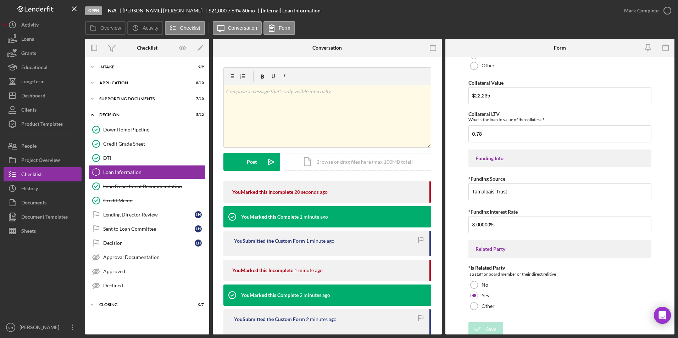
scroll to position [851, 0]
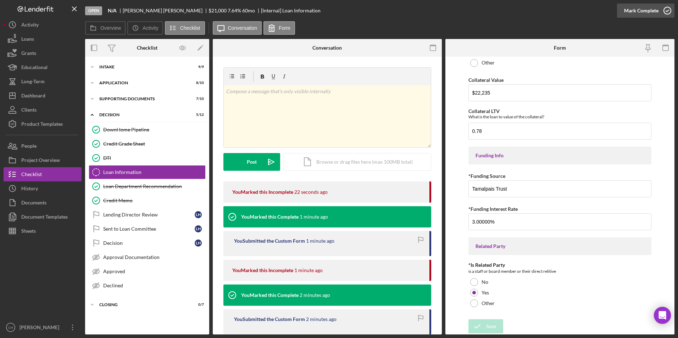
click at [638, 12] on div "Mark Complete" at bounding box center [641, 11] width 34 height 14
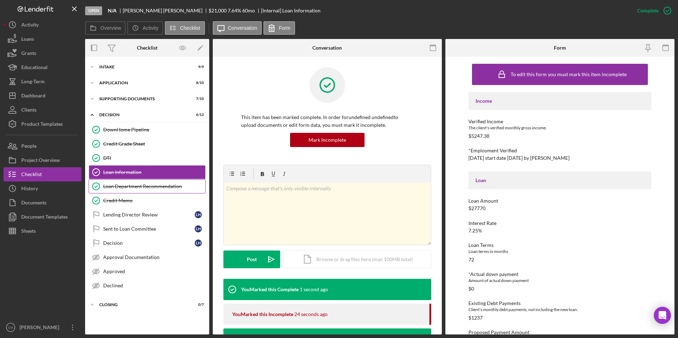
click at [131, 187] on div "Loan Department Recommendation" at bounding box center [154, 187] width 102 height 6
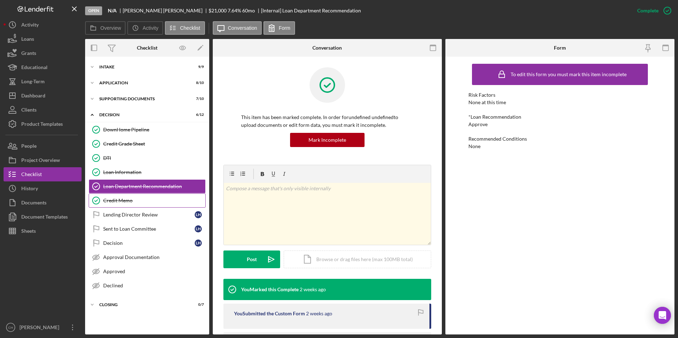
click at [123, 200] on div "Credit Memo" at bounding box center [154, 201] width 102 height 6
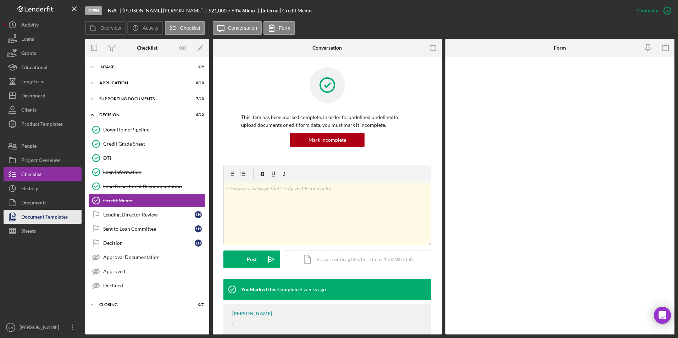
click at [30, 214] on div "Document Templates" at bounding box center [44, 218] width 46 height 16
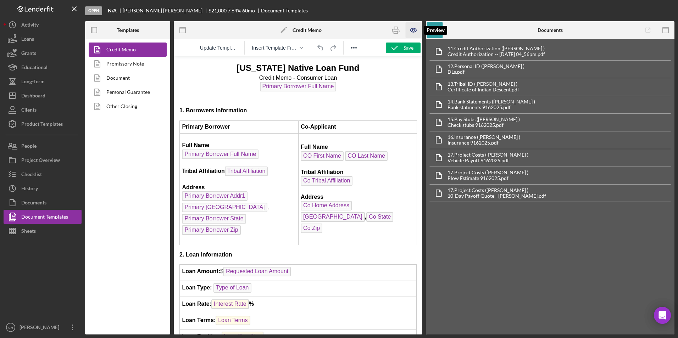
click at [414, 31] on icon "button" at bounding box center [413, 30] width 2 height 2
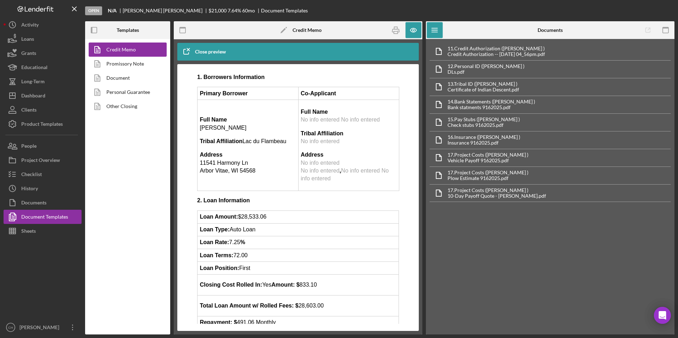
scroll to position [71, 0]
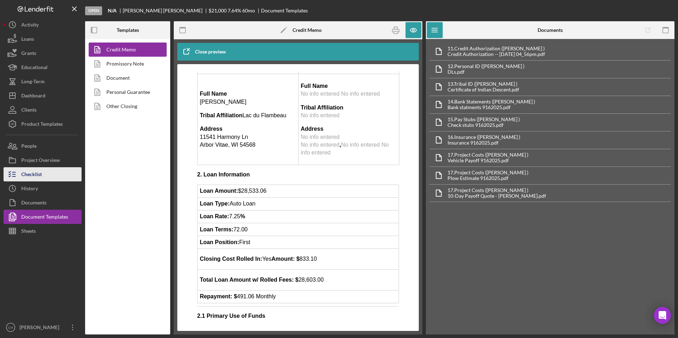
click at [37, 173] on div "Checklist" at bounding box center [31, 175] width 21 height 16
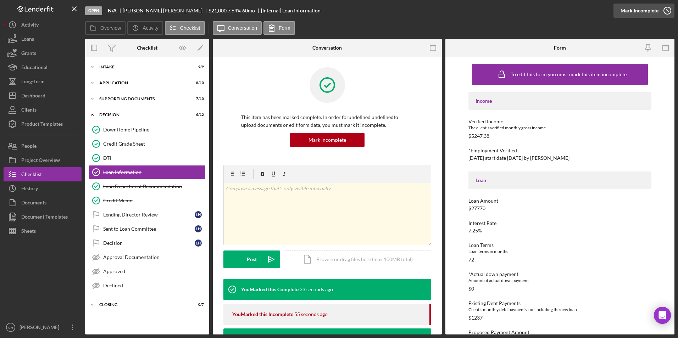
click at [648, 9] on div "Mark Incomplete" at bounding box center [639, 11] width 38 height 14
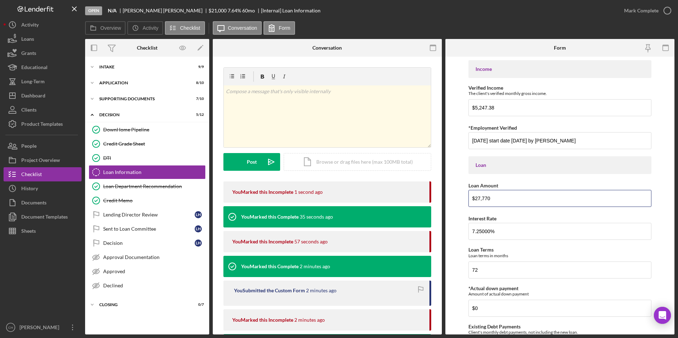
drag, startPoint x: 496, startPoint y: 195, endPoint x: 467, endPoint y: 195, distance: 29.1
click at [467, 195] on form "Income Verified Income The client's verified monthly gross income. $5,247.38 *E…" at bounding box center [559, 196] width 229 height 278
type input "$27,770"
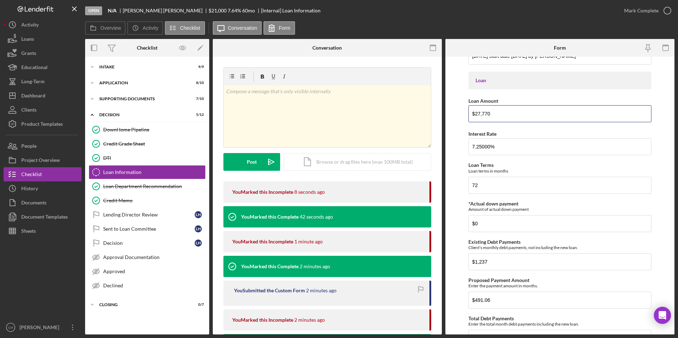
scroll to position [142, 0]
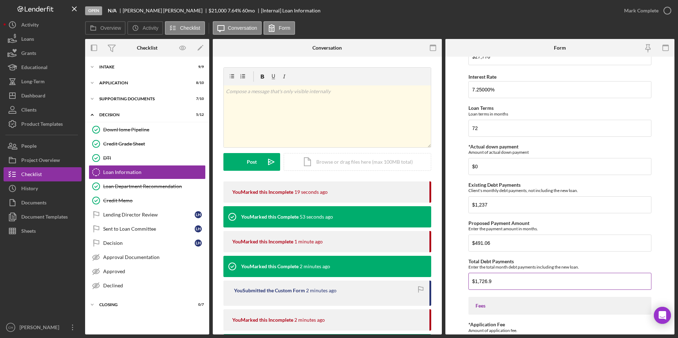
drag, startPoint x: 496, startPoint y: 279, endPoint x: 485, endPoint y: 282, distance: 11.2
click at [485, 282] on input "$1,726.9" at bounding box center [559, 281] width 183 height 17
type input "$1,728.06"
click at [558, 229] on div "Enter the payment amount in months." at bounding box center [559, 228] width 183 height 5
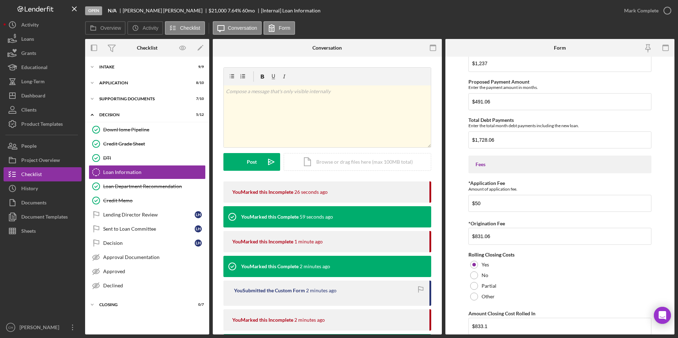
scroll to position [284, 0]
drag, startPoint x: 511, startPoint y: 239, endPoint x: 474, endPoint y: 239, distance: 37.6
click at [474, 239] on input "$831.06" at bounding box center [559, 236] width 183 height 17
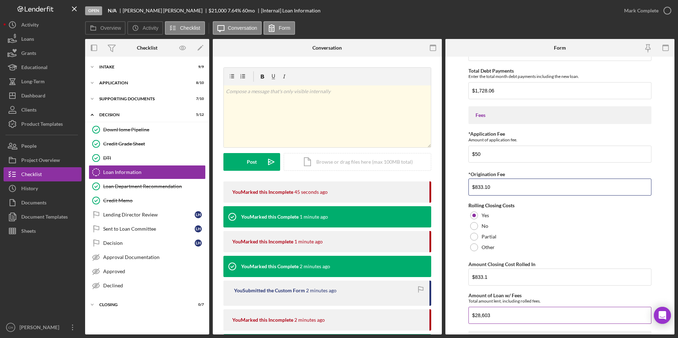
scroll to position [390, 0]
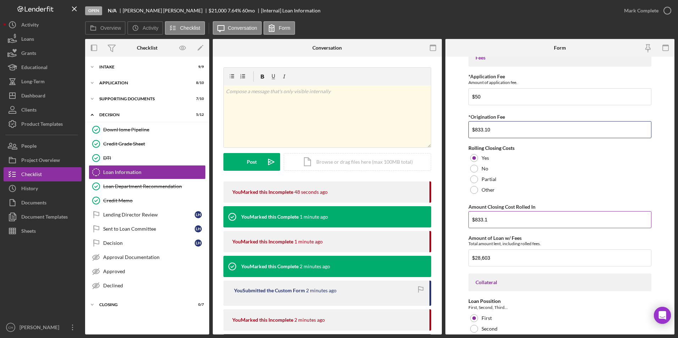
type input "$833.10"
click at [496, 221] on input "$833.1" at bounding box center [559, 219] width 183 height 17
type input "$833.10"
drag, startPoint x: 494, startPoint y: 255, endPoint x: 475, endPoint y: 255, distance: 18.4
click at [475, 255] on input "$28,603" at bounding box center [559, 258] width 183 height 17
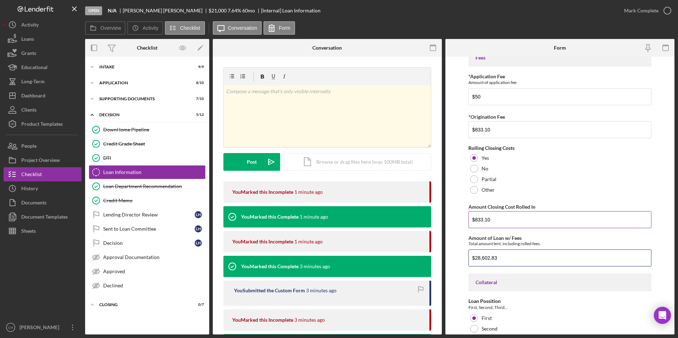
type input "$28,602.83"
click at [593, 218] on input "$833.10" at bounding box center [559, 219] width 183 height 17
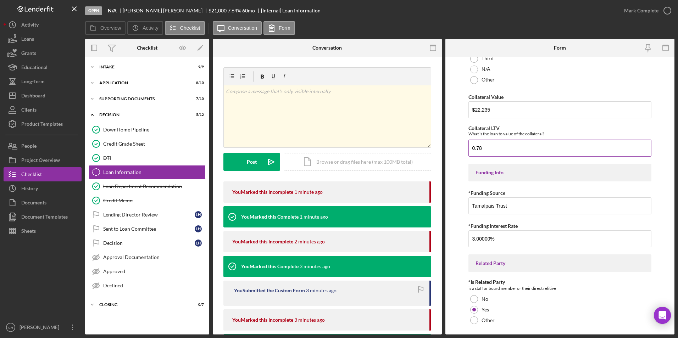
scroll to position [851, 0]
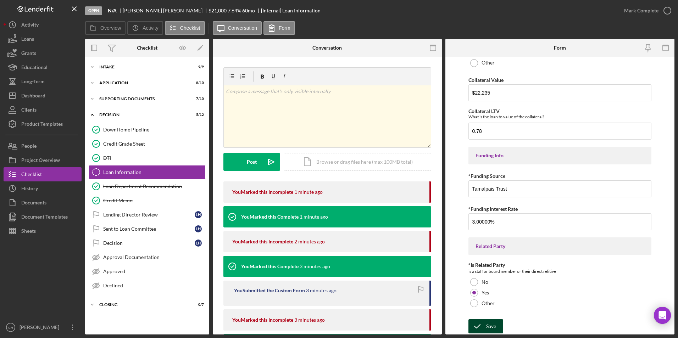
click at [496, 325] on button "Save" at bounding box center [485, 326] width 35 height 14
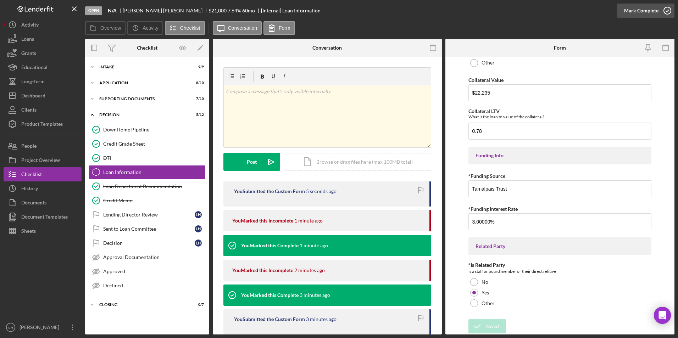
click at [641, 10] on div "Mark Complete" at bounding box center [641, 11] width 34 height 14
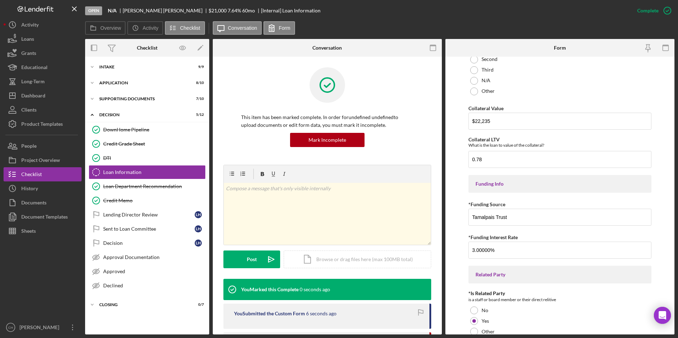
scroll to position [880, 0]
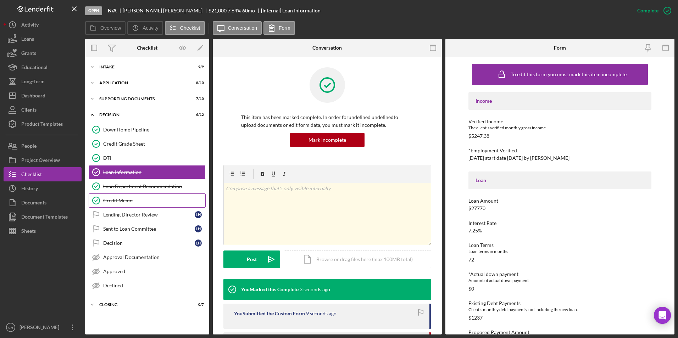
click at [118, 200] on div "Credit Memo" at bounding box center [154, 201] width 102 height 6
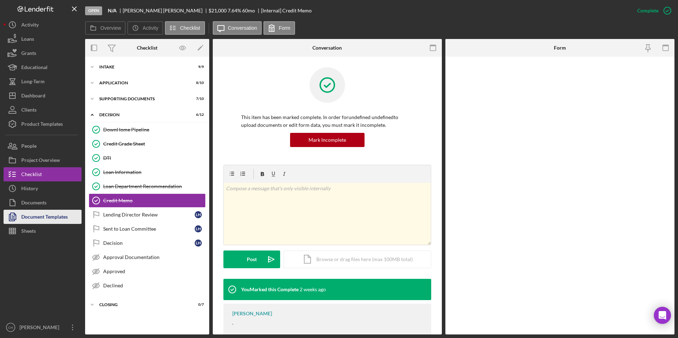
click at [61, 218] on div "Document Templates" at bounding box center [44, 218] width 46 height 16
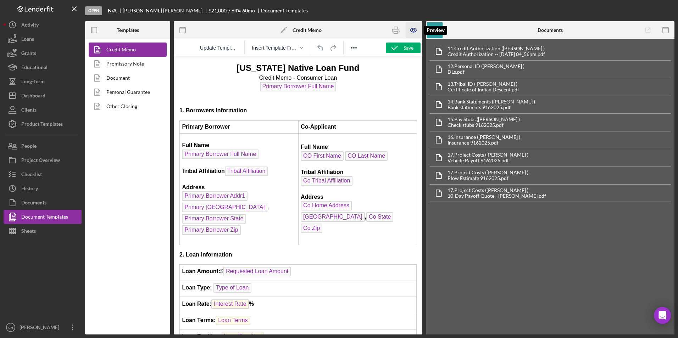
click at [412, 30] on icon "button" at bounding box center [413, 30] width 2 height 2
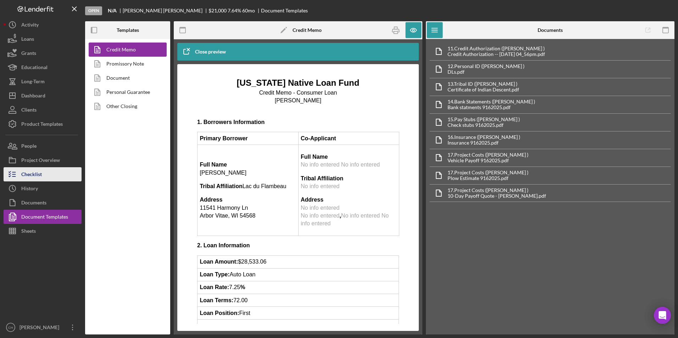
click at [32, 175] on div "Checklist" at bounding box center [31, 175] width 21 height 16
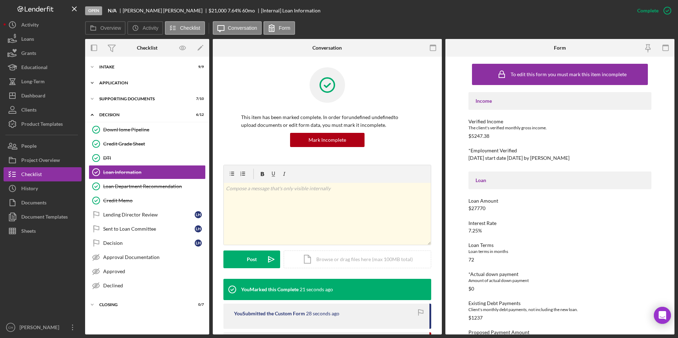
click at [110, 79] on div "Icon/Expander Application 8 / 10" at bounding box center [147, 83] width 124 height 14
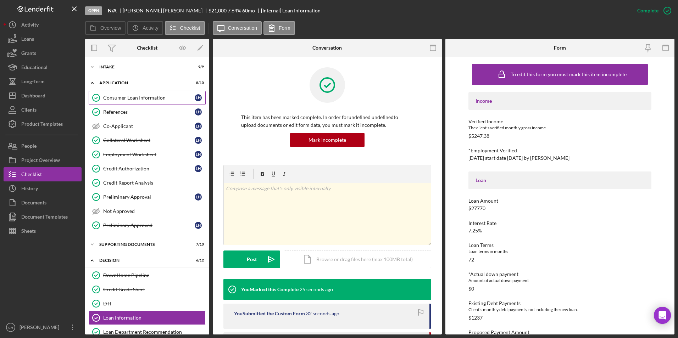
click at [132, 100] on div "Consumer Loan Information" at bounding box center [148, 98] width 91 height 6
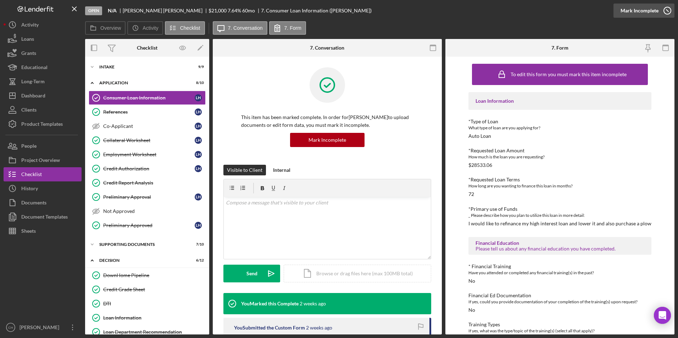
click at [642, 7] on div "Mark Incomplete" at bounding box center [639, 11] width 38 height 14
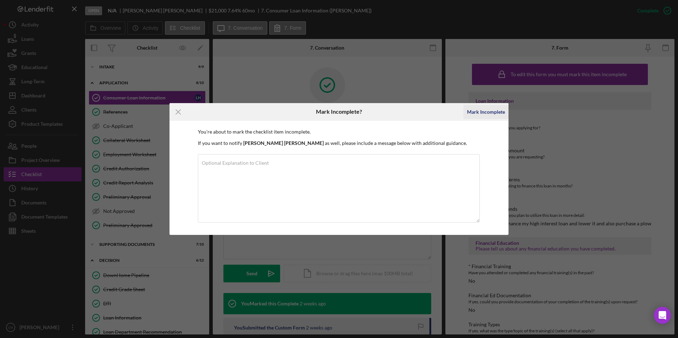
click at [484, 111] on div "Mark Incomplete" at bounding box center [486, 112] width 38 height 14
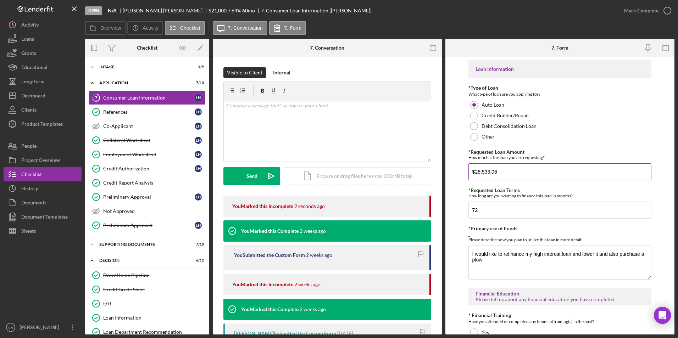
drag, startPoint x: 498, startPoint y: 171, endPoint x: 468, endPoint y: 168, distance: 29.9
click at [467, 171] on form "Loan Information *Type of Loan What type of loan are you applying for? Auto Loa…" at bounding box center [559, 196] width 229 height 278
type input "$2"
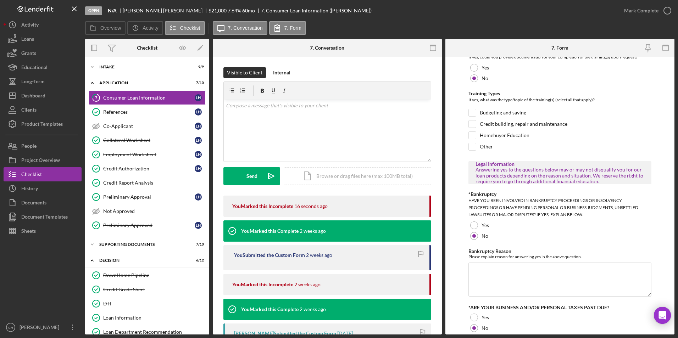
scroll to position [333, 0]
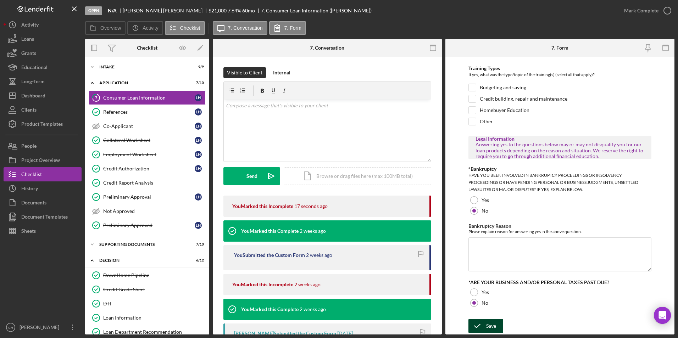
type input "$27,770.00"
click at [495, 328] on div "Save" at bounding box center [491, 326] width 10 height 14
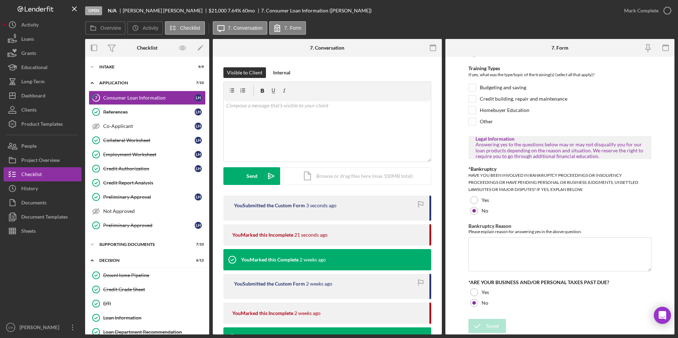
click at [645, 11] on div "Mark Complete" at bounding box center [641, 11] width 34 height 14
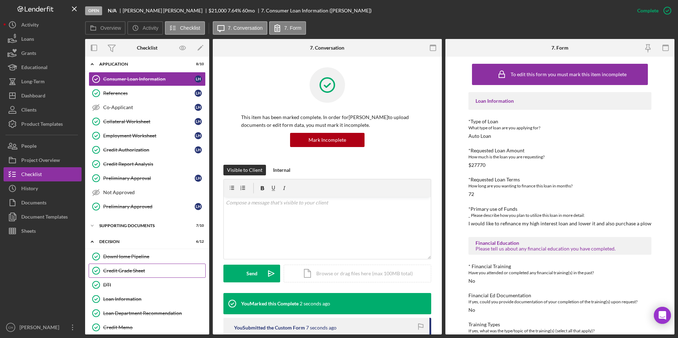
scroll to position [35, 0]
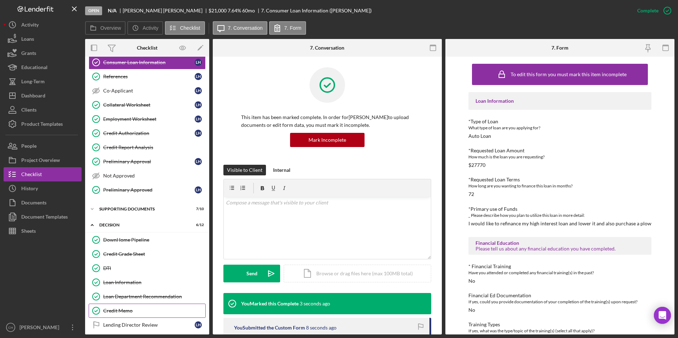
click at [124, 312] on div "Credit Memo" at bounding box center [154, 311] width 102 height 6
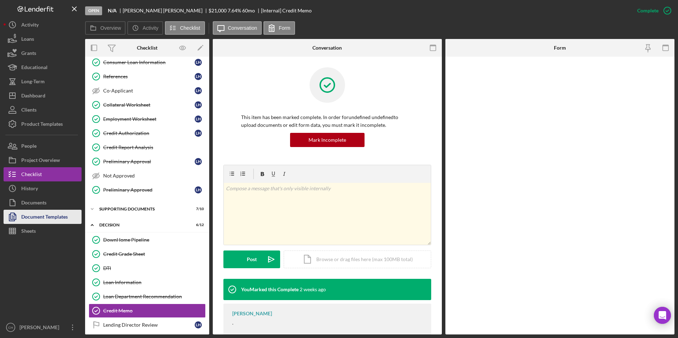
click at [29, 215] on div "Document Templates" at bounding box center [44, 218] width 46 height 16
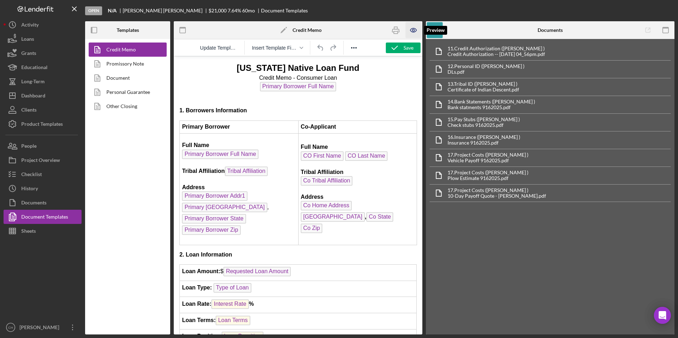
drag, startPoint x: 412, startPoint y: 32, endPoint x: 410, endPoint y: 36, distance: 4.3
click at [412, 32] on icon "button" at bounding box center [414, 30] width 16 height 16
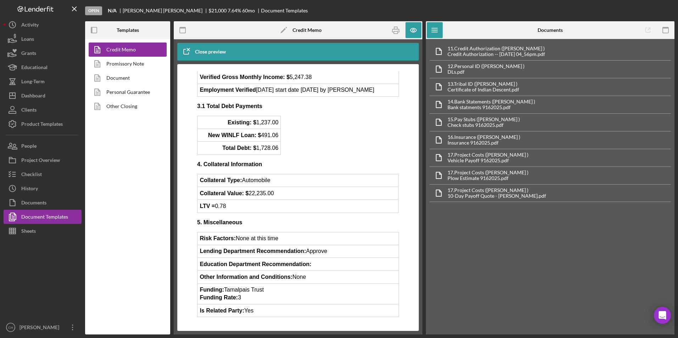
scroll to position [444, 0]
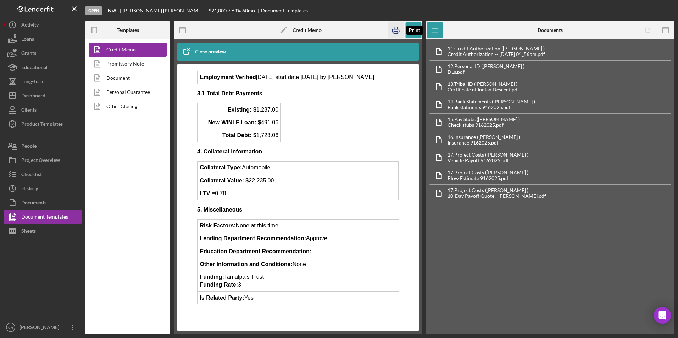
click at [397, 32] on rect "button" at bounding box center [396, 33] width 4 height 2
click at [41, 174] on div "Checklist" at bounding box center [31, 175] width 21 height 16
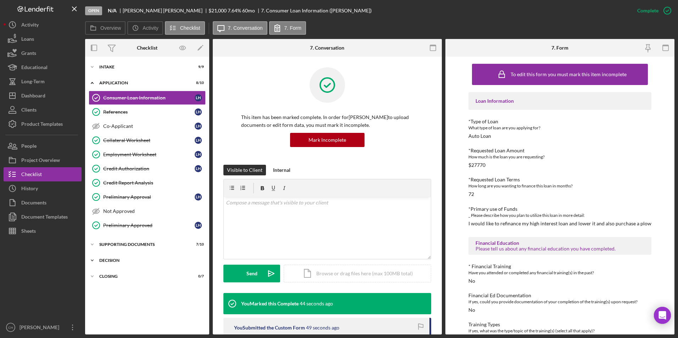
click at [116, 260] on div "Decision" at bounding box center [149, 260] width 101 height 4
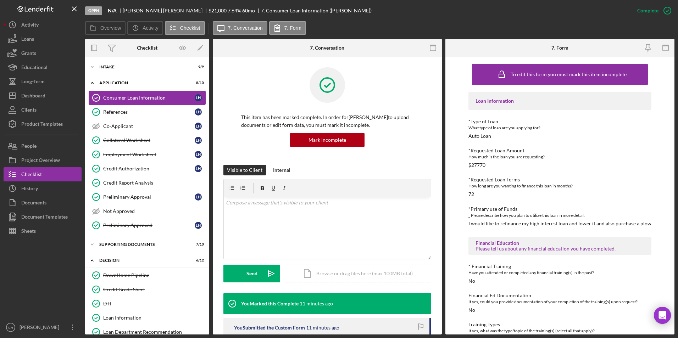
click at [139, 96] on div "Consumer Loan Information" at bounding box center [148, 98] width 91 height 6
click at [641, 10] on div "Mark Incomplete" at bounding box center [639, 11] width 38 height 14
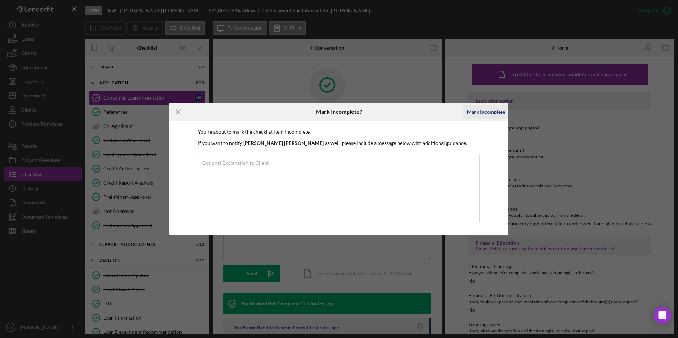
click at [484, 110] on div "Mark Incomplete" at bounding box center [486, 112] width 38 height 14
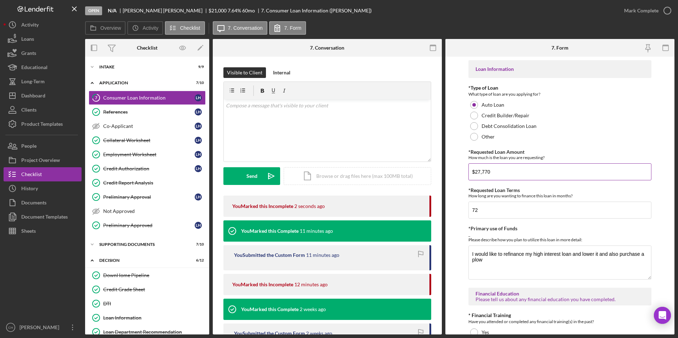
click at [492, 171] on input "$27,770" at bounding box center [559, 171] width 183 height 17
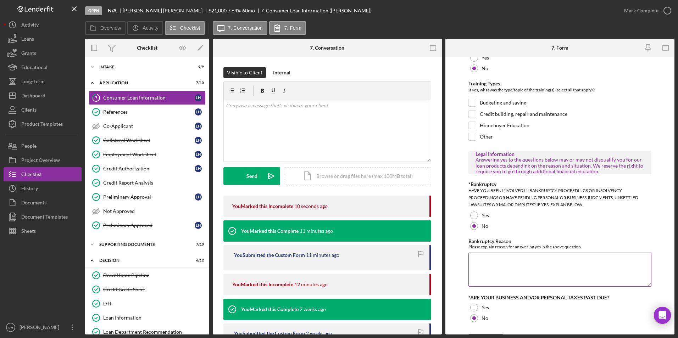
scroll to position [333, 0]
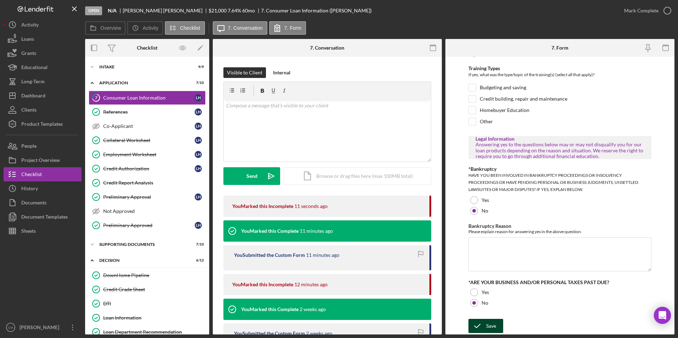
type input "$27,777"
click at [478, 329] on icon "submit" at bounding box center [477, 326] width 18 height 18
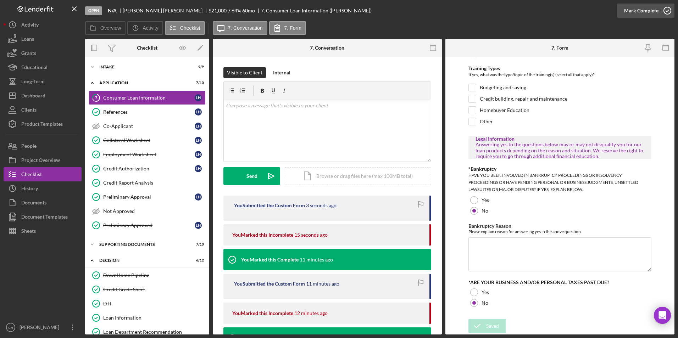
click at [640, 10] on div "Mark Complete" at bounding box center [641, 11] width 34 height 14
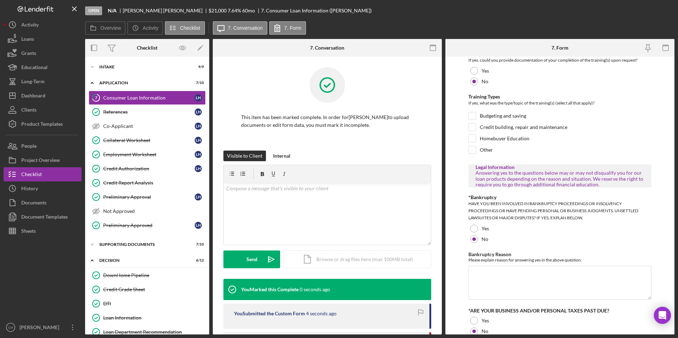
scroll to position [361, 0]
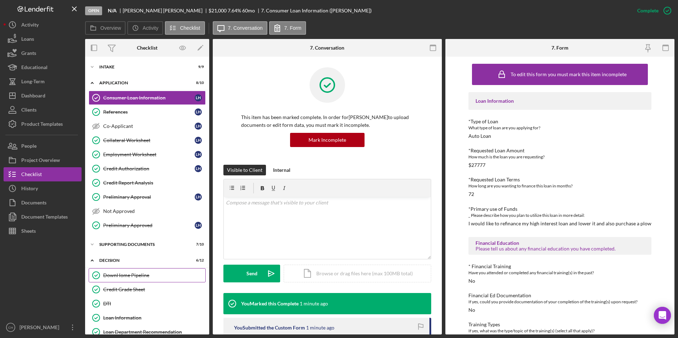
click at [123, 273] on div "DownHome Pipeline" at bounding box center [154, 276] width 102 height 6
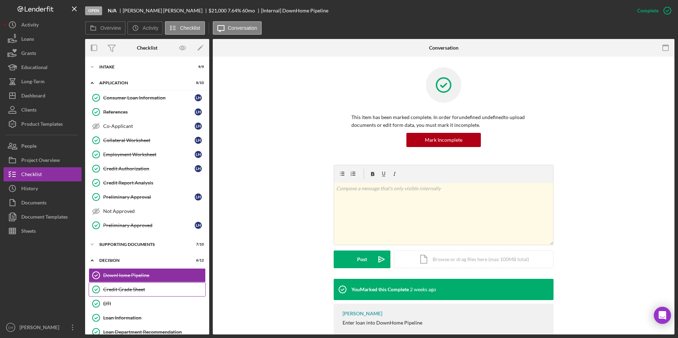
click at [111, 288] on div "Credit Grade Sheet" at bounding box center [154, 290] width 102 height 6
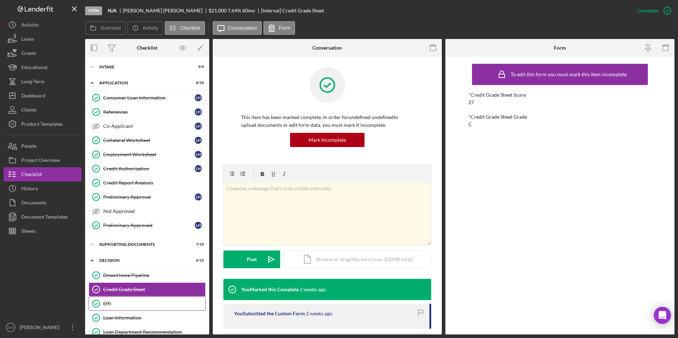
click at [108, 302] on div "DTI" at bounding box center [154, 304] width 102 height 6
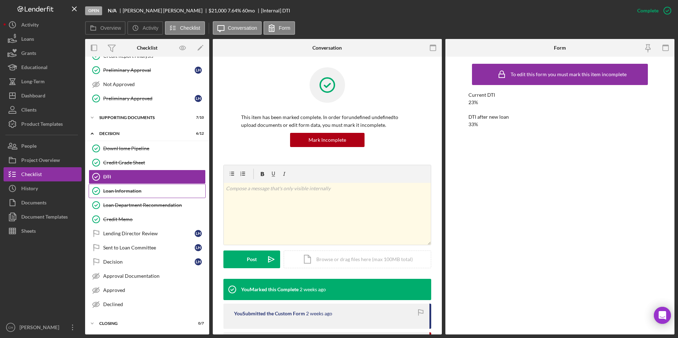
click at [125, 189] on div "Loan Information" at bounding box center [154, 191] width 102 height 6
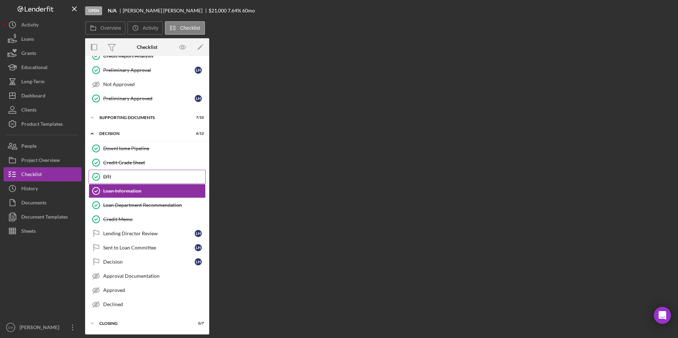
scroll to position [127, 0]
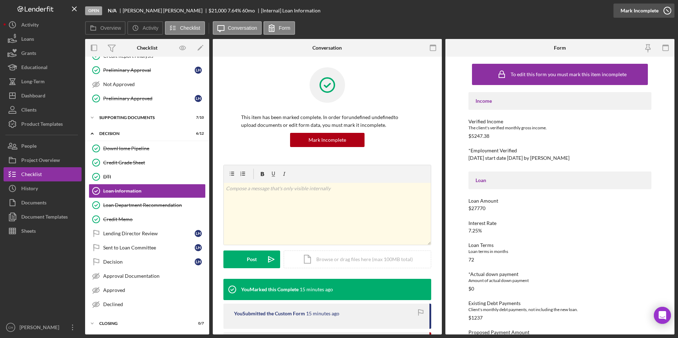
click at [644, 7] on div "Mark Incomplete" at bounding box center [639, 11] width 38 height 14
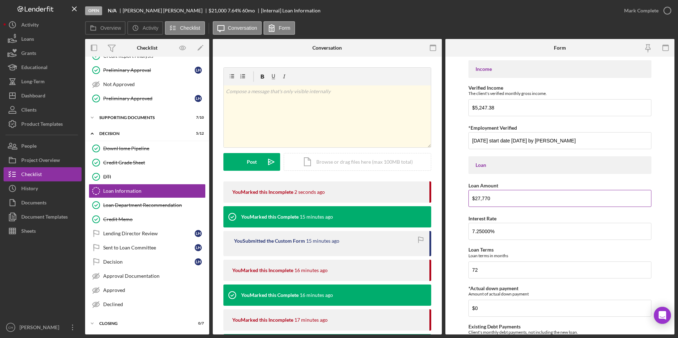
click at [495, 201] on input "$27,770" at bounding box center [559, 198] width 183 height 17
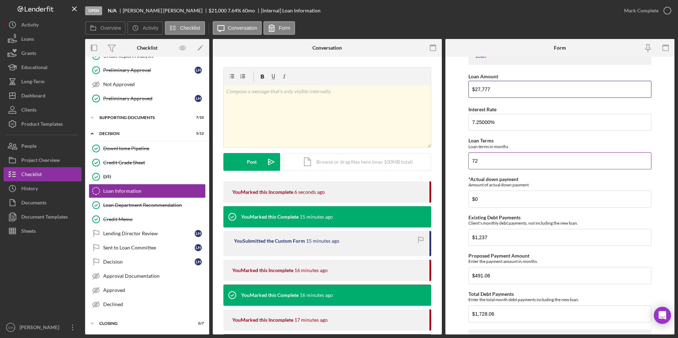
scroll to position [177, 0]
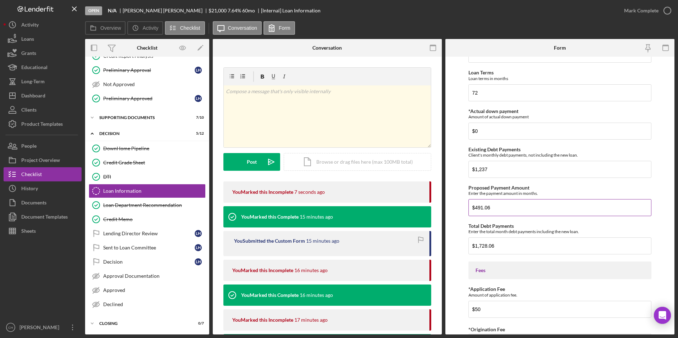
type input "$27,777"
drag, startPoint x: 491, startPoint y: 208, endPoint x: 485, endPoint y: 210, distance: 6.7
click at [485, 210] on input "$491.06" at bounding box center [559, 207] width 183 height 17
type input "$491.22"
drag, startPoint x: 498, startPoint y: 250, endPoint x: 484, endPoint y: 252, distance: 13.6
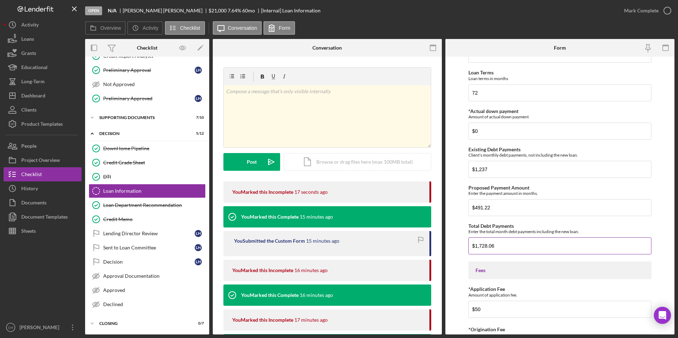
click at [486, 250] on input "$1,728.06" at bounding box center [559, 246] width 183 height 17
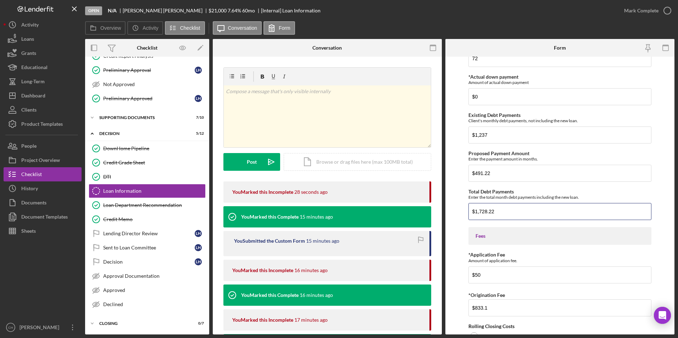
scroll to position [248, 0]
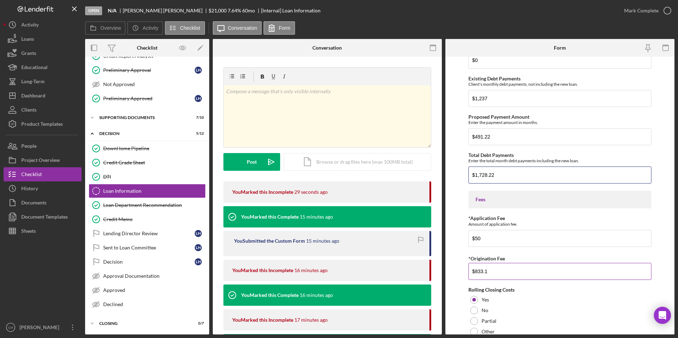
type input "$1,728.22"
click at [489, 273] on input "$833.1" at bounding box center [559, 271] width 183 height 17
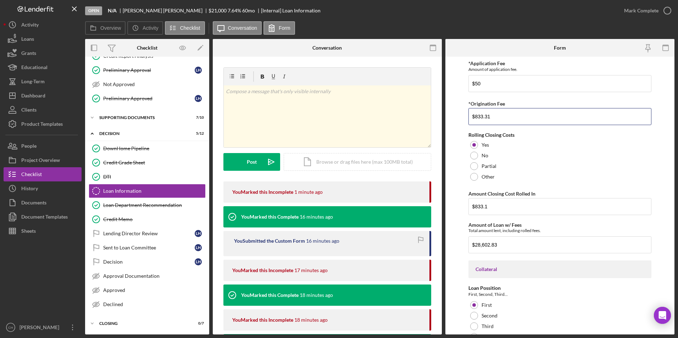
scroll to position [412, 0]
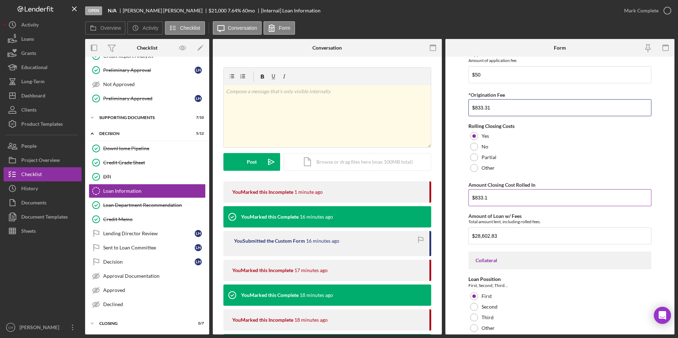
type input "$833.31"
click at [492, 199] on input "$833.1" at bounding box center [559, 197] width 183 height 17
type input "$833.31"
drag, startPoint x: 505, startPoint y: 235, endPoint x: 471, endPoint y: 235, distance: 34.4
click at [471, 235] on input "$28,602.83" at bounding box center [559, 236] width 183 height 17
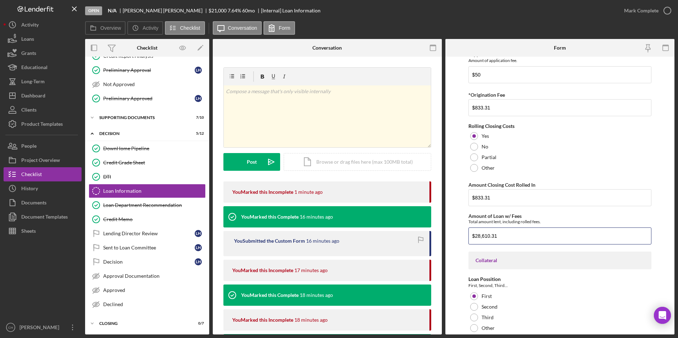
type input "$28,610.31"
click at [550, 276] on div "Income Verified Income The client's verified monthly gross income. $5,247.38 *E…" at bounding box center [559, 201] width 183 height 1107
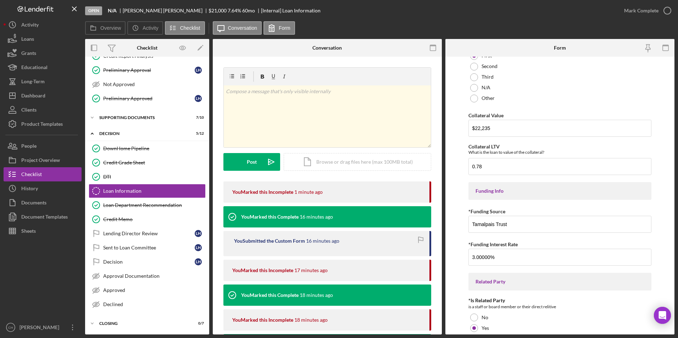
scroll to position [851, 0]
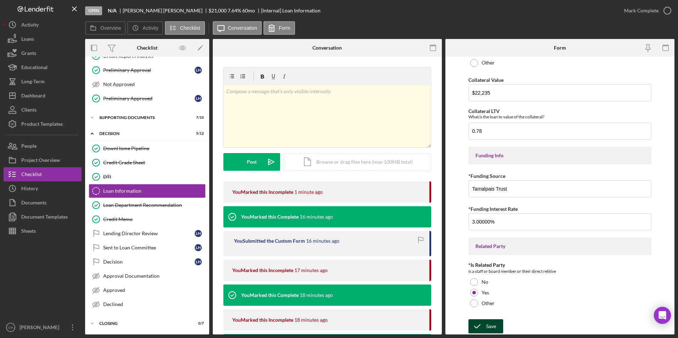
click at [488, 323] on div "Save" at bounding box center [491, 326] width 10 height 14
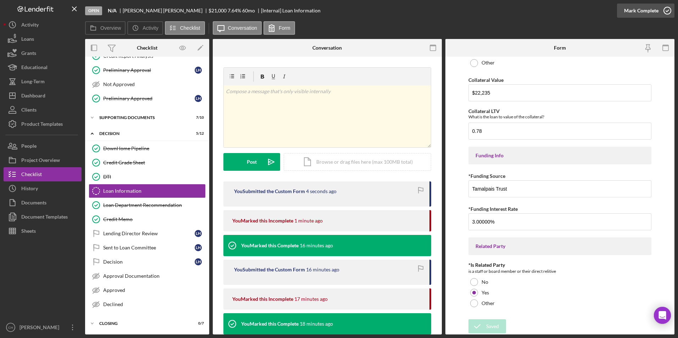
click at [638, 11] on div "Mark Complete" at bounding box center [641, 11] width 34 height 14
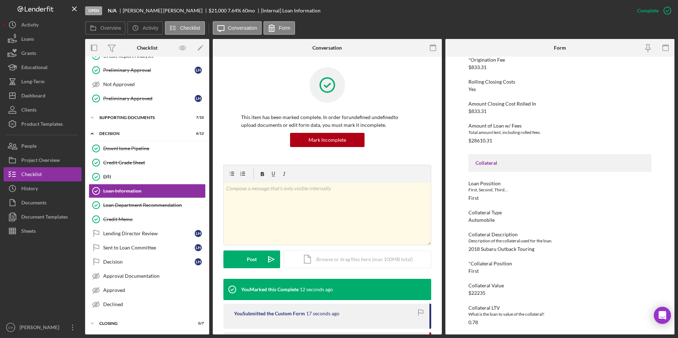
scroll to position [390, 0]
click at [146, 209] on link "Loan Department Recommendation Loan Department Recommendation" at bounding box center [147, 205] width 117 height 14
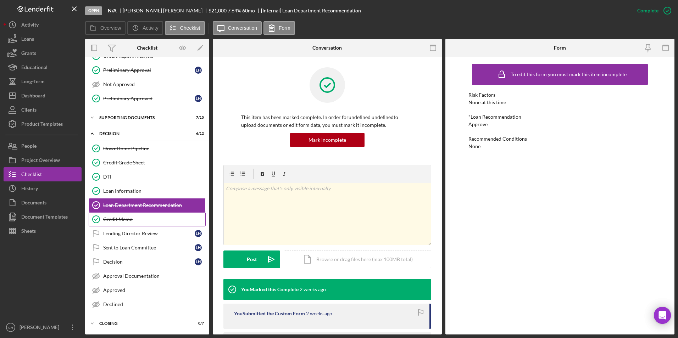
click at [123, 219] on div "Credit Memo" at bounding box center [154, 220] width 102 height 6
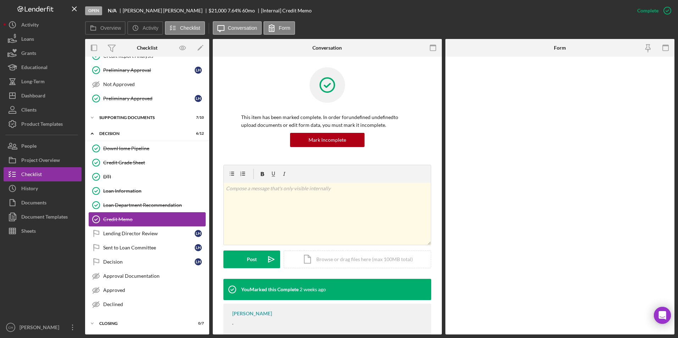
scroll to position [127, 0]
click at [41, 214] on div "Document Templates" at bounding box center [44, 218] width 46 height 16
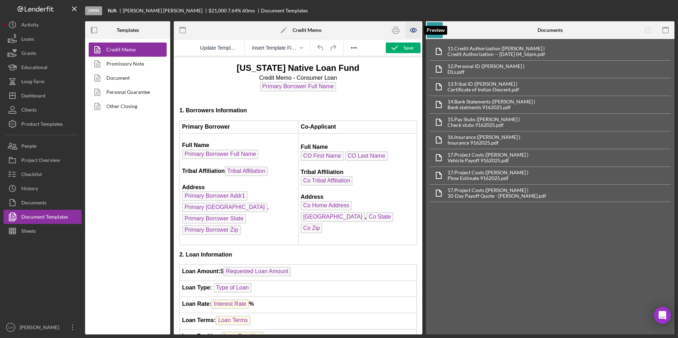
click at [413, 31] on icon "button" at bounding box center [414, 30] width 16 height 16
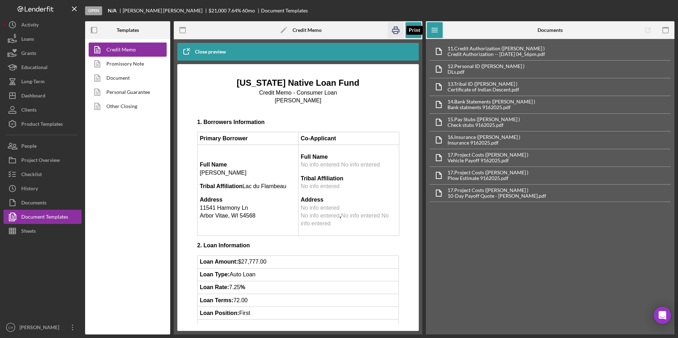
click at [394, 29] on icon "button" at bounding box center [396, 30] width 16 height 16
click at [58, 171] on button "Checklist" at bounding box center [43, 174] width 78 height 14
